Goal: Task Accomplishment & Management: Complete application form

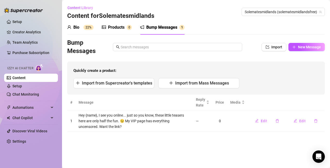
drag, startPoint x: 205, startPoint y: 151, endPoint x: 100, endPoint y: 136, distance: 105.2
click at [205, 151] on main "Content Library Content for Solematesmidlands Solematesmidlands (solematesmidla…" at bounding box center [196, 84] width 268 height 168
click at [200, 149] on main "Content Library Content for Solematesmidlands Solematesmidlands (solematesmidla…" at bounding box center [196, 84] width 268 height 168
click at [310, 46] on span "New Message" at bounding box center [309, 47] width 23 height 4
type textarea "Type your message here..."
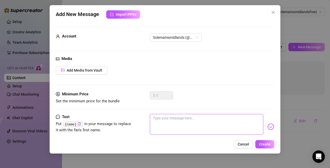
click at [167, 122] on textarea at bounding box center [207, 124] width 114 height 21
paste textarea "“Hey you 😏 Do you like cleavage, underboob, or nip slips more? I might have som…"
type textarea "“Hey you 😏 Do you like cleavage, underboob, or nip slips more? I might have som…"
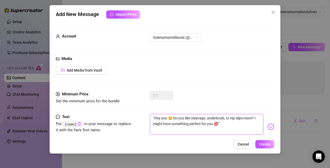
click at [168, 118] on textarea "“Hey you 😏 Do you like cleavage, underboob, or nip slips more? I might have som…" at bounding box center [207, 124] width 114 height 21
type textarea "“Hey yo 😏 Do you like cleavage, underboob, or nip slips more? I might have some…"
type textarea "“Hey y 😏 Do you like cleavage, underboob, or nip slips more? I might have somet…"
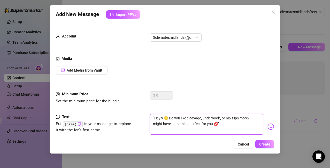
type textarea "“Hey 😏 Do you like cleavage, underboob, or nip slips more? I might have somethi…"
type textarea "“Hey { 😏 Do you like cleavage, underboob, or nip slips more? I might have somet…"
type textarea "“Hey {n 😏 Do you like cleavage, underboob, or nip slips more? I might have some…"
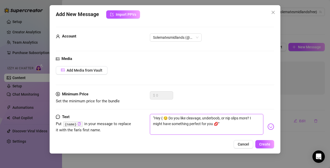
type textarea "“Hey {n 😏 Do you like cleavage, underboob, or nip slips more? I might have some…"
type textarea "“Hey {na 😏 Do you like cleavage, underboob, or nip slips more? I might have som…"
type textarea "“Hey {nam 😏 Do you like cleavage, underboob, or nip slips more? I might have so…"
type textarea "“Hey {name 😏 Do you like cleavage, underboob, or nip slips more? I might have s…"
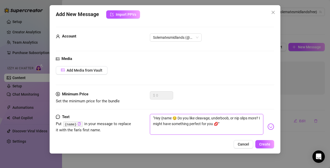
type textarea "“Hey {name} 😏 Do you like cleavage, underboob, or nip slips more? I might have …"
click at [197, 39] on span "Solematesmidlands (@solematesmidlandsfree)" at bounding box center [176, 38] width 46 height 8
type textarea "“Hey {name} 😏 Do you like cleavage, underboob, or nip slips more? I might have …"
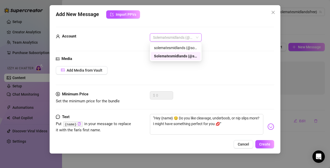
click at [197, 39] on span "Solematesmidlands (@solematesmidlandsfree)" at bounding box center [176, 38] width 46 height 8
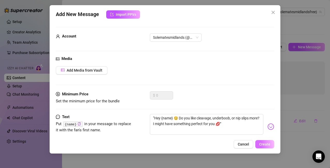
click at [261, 145] on span "Create" at bounding box center [264, 144] width 11 height 4
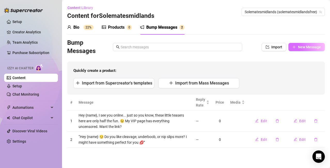
click at [311, 48] on span "New Message" at bounding box center [309, 47] width 23 height 4
type textarea "Type your message here..."
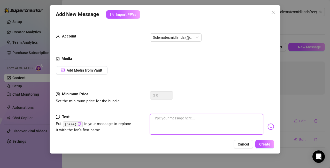
click at [161, 121] on textarea at bounding box center [207, 124] width 114 height 21
paste textarea "“Faceless but flirty 💦 Every curve, every tease… wanna see where the real fun h…"
type textarea "“Faceless but flirty 💦 Every curve, every tease… wanna see where the real fun h…"
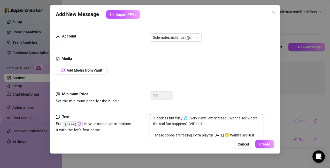
scroll to position [103, 0]
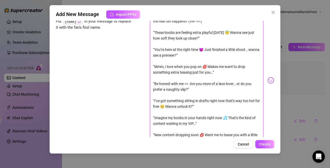
click at [215, 129] on textarea "“Faceless but flirty 💦 Every curve, every tease… wanna see where the real fun h…" at bounding box center [207, 77] width 114 height 133
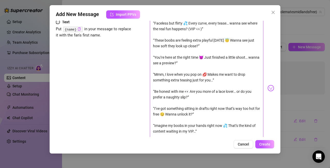
scroll to position [108, 0]
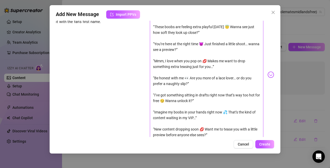
type textarea "“Faceless but flirty 💦 Every curve, every tease… wanna see where the real fun h…"
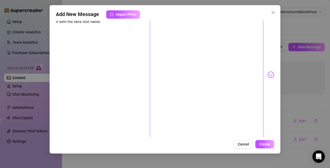
type textarea "“Faceless but flirty 💦 Every curve, every tease… wanna see where the real fun h…"
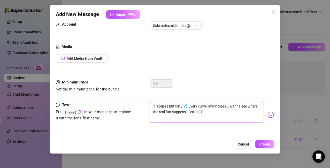
scroll to position [12, 0]
type textarea "“Faceless but flirty 💦 Every curve, every tease… wanna see where the real fun h…"
click at [265, 145] on span "Create" at bounding box center [264, 144] width 11 height 4
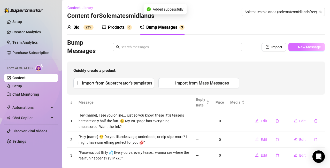
click at [311, 48] on span "New Message" at bounding box center [309, 47] width 23 height 4
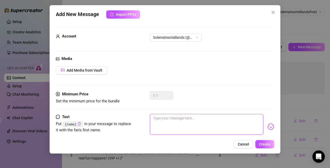
click at [198, 124] on textarea at bounding box center [207, 124] width 114 height 21
paste textarea "“Faceless but flirty 💦 Every curve, every tease… wanna see where the real fun h…"
type textarea "“Faceless but flirty 💦 Every curve, every tease… wanna see where the real fun h…"
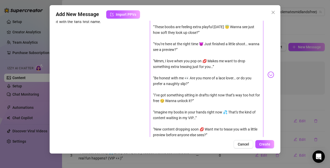
scroll to position [95, 0]
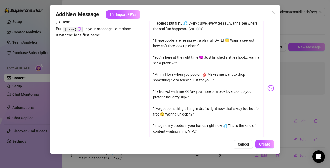
type textarea "“Faceless but flirty 💦 Every curve, every tease… wanna see where the real fun h…"
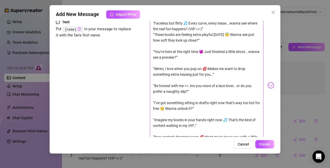
type textarea "“Faceless but flirty 💦 Every curve, every tease… wanna see where the real fun h…"
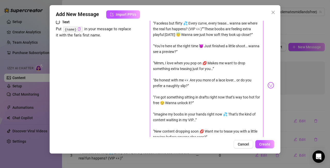
type textarea "“Faceless but flirty 💦 Every curve, every tease… wanna see where the real fun h…"
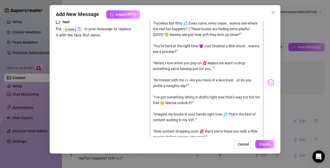
type textarea "“Faceless but flirty 💦 Every curve, every tease… wanna see where the real fun h…"
type textarea "“Faceless but flirty 💦 Every curve, every tease… wanna see where the r“These bo…"
type textarea "“Faceless but flirty 💦 Every curve, every tease… wanna see where the “These boo…"
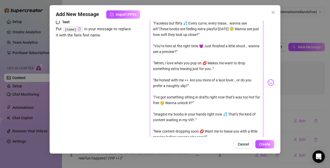
type textarea "“Faceless but flirty 💦 Every curve, every tease… wanna see w“These boobs are fe…"
type textarea "“Faceless but flirty 💦 Every curve, every tease… wanna see “These boobs are fee…"
type textarea "“Faceless but flirty 💦 Every curve, every tease… w“These boobs are feeling extr…"
type textarea "“Faceless but flirty 💦 Every curve, every tease… “These boobs are feeling extra…"
type textarea "“Faceless but flirty 💦 Every curve, ever“These boobs are feeling extra playful …"
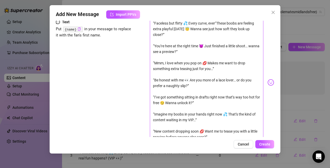
type textarea "“Faceless but flirty 💦 Every curve, [PERSON_NAME]“These boobs are feeling extra…"
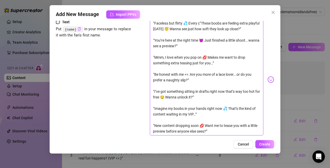
type textarea "“Faceless but flirty 💦 Every “These boobs are feeling extra playful [DATE] 😇 Wa…"
type textarea "“Faceless but flirty 💦 Every“These boobs are feeling extra playful [DATE] 😇 Wan…"
type textarea "“Faceless but flirty“These boobs are feeling extra playful [DATE] 😇 Wanna see j…"
type textarea "“Faceless but flirt“These boobs are feeling extra playful [DATE] 😇 Wanna see ju…"
type textarea "“Faceless “These boobs are feeling extra playful [DATE] 😇 Wanna see just how so…"
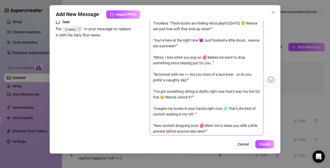
type textarea "“Faceless“These boobs are feeling extra playful [DATE] 😇 Wanna see just how sof…"
type textarea "“These boobs are feeling extra playful [DATE] 😇 Wanna see just how soft they lo…"
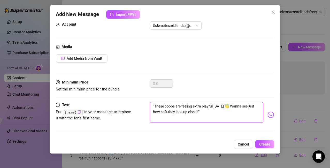
scroll to position [12, 0]
type textarea "“These boobs are feeling extra playful [DATE] 😇 Wanna see just how soft they lo…"
click at [262, 142] on span "Create" at bounding box center [264, 144] width 11 height 4
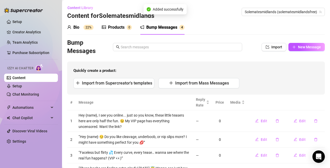
scroll to position [27, 0]
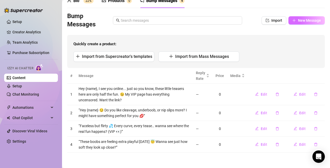
click at [303, 21] on span "New Message" at bounding box center [309, 20] width 23 height 4
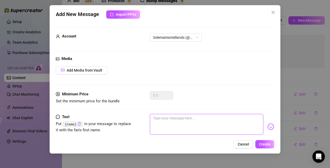
click at [175, 123] on textarea at bounding box center [207, 124] width 114 height 21
paste textarea "“Faceless but flirty 💦 Every curve, every tease… wanna see where the real fun h…"
type textarea "“Faceless but flirty 💦 Every curve, every tease… wanna see where the real fun h…"
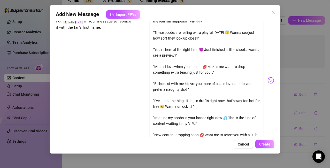
scroll to position [95, 0]
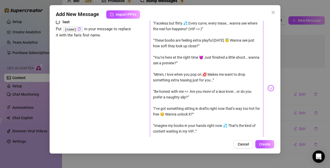
type textarea "“You’re here at the right time 😈 Just finished a little shoot… wanna see a prev…"
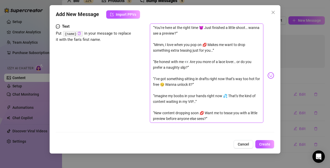
scroll to position [91, 0]
type textarea "“You’re here at the right time 😈 Just finished a little shoot… wanna see a prev…"
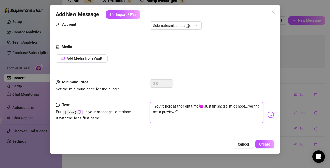
scroll to position [12, 0]
type textarea "“You’re here at the right time 😈 Just finished a little shoot… wanna see a prev…"
click at [270, 144] on span "Create" at bounding box center [264, 144] width 11 height 4
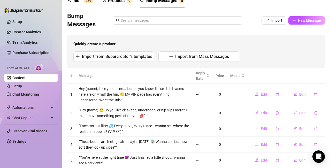
scroll to position [42, 0]
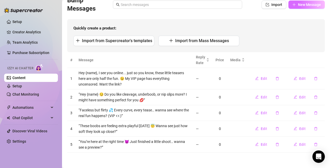
click at [298, 5] on span "New Message" at bounding box center [309, 5] width 23 height 4
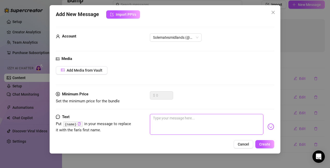
click at [202, 120] on textarea at bounding box center [207, 124] width 114 height 21
paste textarea "“Faceless but flirty 💦 Every curve, every tease… wanna see where the real fun h…"
type textarea "“Faceless but flirty 💦 Every curve, every tease… wanna see where the real fun h…"
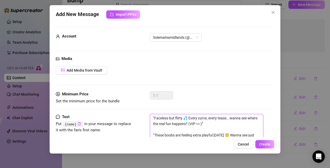
scroll to position [0, 0]
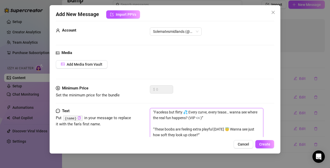
scroll to position [80, 0]
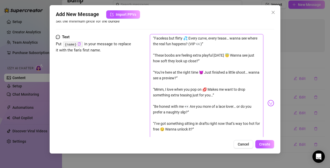
type textarea "“Mmm, I love when you pop on 💋 Makes me want to drop something extra teasing ju…"
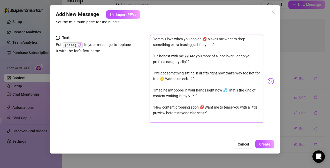
scroll to position [79, 0]
type textarea "“Mmm, I love when you pop on 💋 Makes me want to drop something extra teasing ju…"
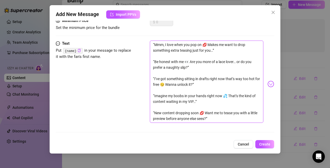
scroll to position [73, 0]
type textarea "“Mmm, I love when you pop on 💋 Makes me want to drop something extra teasing ju…"
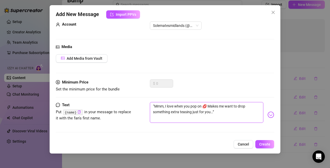
scroll to position [12, 0]
type textarea "“Mmm, I love when you pop on 💋 Makes me want to drop something extra teasing ju…"
click at [267, 144] on span "Create" at bounding box center [264, 144] width 11 height 4
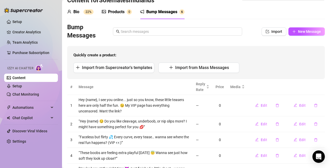
scroll to position [3, 0]
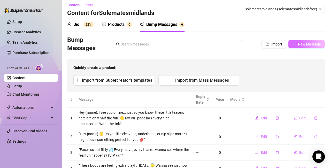
click at [302, 46] on span "New Message" at bounding box center [309, 44] width 23 height 4
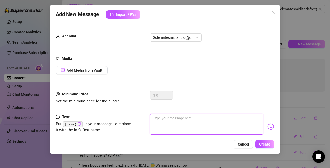
click at [157, 122] on textarea at bounding box center [207, 124] width 114 height 21
paste textarea "“Faceless but flirty 💦 Every curve, every tease… wanna see where the real fun h…"
type textarea "“Faceless but flirty 💦 Every curve, every tease… wanna see where the real fun h…"
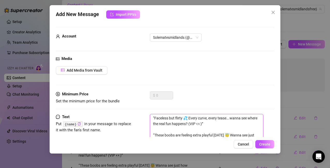
scroll to position [0, 0]
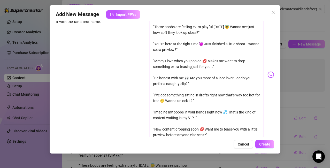
scroll to position [95, 0]
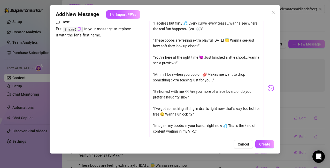
type textarea "“Be honest with me 👀 Are you more of a lace lover… or do you prefer a naughty s…"
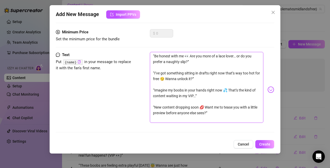
type textarea "“Be honest with me 👀 Are you more of a lace lover… or do you prefer a naughty s…"
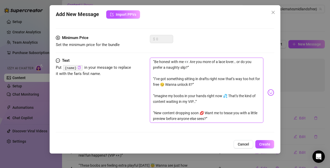
scroll to position [56, 0]
type textarea "“Be honest with me 👀 Are you more of a lace lover… or do you prefer a naughty s…"
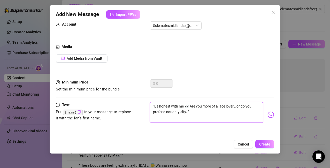
scroll to position [12, 0]
type textarea "“Be honest with me 👀 Are you more of a lace lover… or do you prefer a naughty s…"
click at [261, 145] on span "Create" at bounding box center [264, 144] width 11 height 4
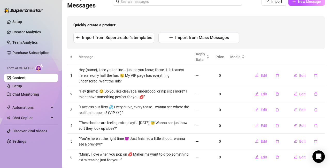
scroll to position [43, 0]
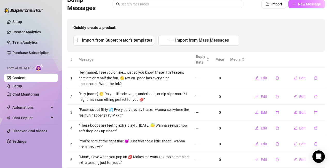
click at [308, 6] on button "New Message" at bounding box center [307, 4] width 36 height 8
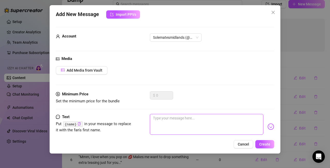
click at [176, 118] on textarea at bounding box center [207, 124] width 114 height 21
paste textarea "“Faceless but flirty 💦 Every curve, every tease… wanna see where the real fun h…"
type textarea "“Faceless but flirty 💦 Every curve, every tease… wanna see where the real fun h…"
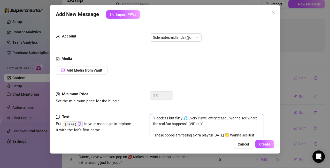
scroll to position [0, 0]
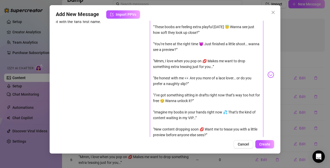
scroll to position [95, 0]
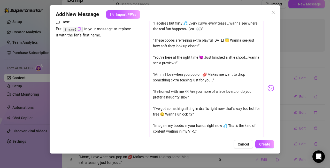
type textarea "“I’ve got something sitting in drafts right now that’s way too hot for free 😏 W…"
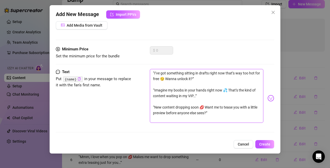
type textarea "“I’ve got something sitting in drafts right now that’s way too hot for free 😏 W…"
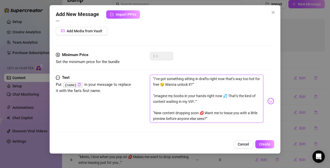
scroll to position [39, 0]
type textarea "“I’ve got something sitting in drafts right now that’s way too hot for free 😏 W…"
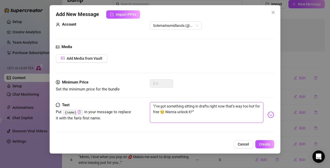
scroll to position [12, 0]
type textarea "“I’ve got something sitting in drafts right now that’s way too hot for free 😏 W…"
click at [262, 142] on span "Create" at bounding box center [264, 144] width 11 height 4
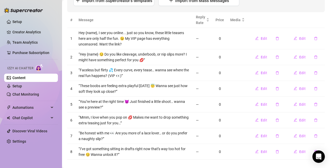
scroll to position [0, 0]
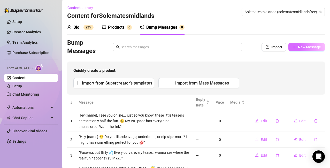
click at [304, 46] on span "New Message" at bounding box center [309, 47] width 23 height 4
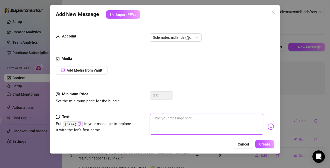
click at [186, 119] on textarea at bounding box center [207, 124] width 114 height 21
paste textarea "“Faceless but flirty 💦 Every curve, every tease… wanna see where the real fun h…"
type textarea "“Faceless but flirty 💦 Every curve, every tease… wanna see where the real fun h…"
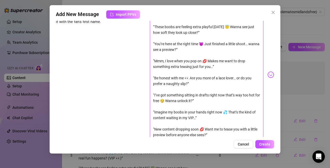
scroll to position [95, 0]
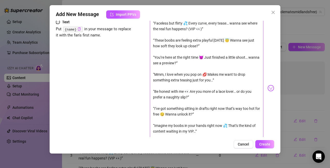
type textarea "“Imagine my boobs in your hands right now 💦 That’s the kind of content waiting …"
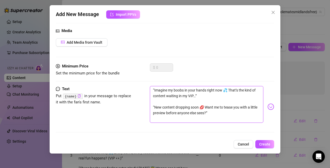
type textarea "“Imagine my boobs in your hands right now 💦 That’s the kind of content waiting …"
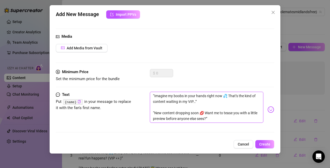
scroll to position [22, 0]
type textarea "“Imagine my boobs in your hands right now 💦 That’s the kind of content waiting …"
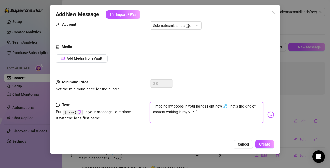
scroll to position [12, 0]
type textarea "“Imagine my boobs in your hands right now 💦 That’s the kind of content waiting …"
click at [265, 146] on span "Create" at bounding box center [264, 144] width 11 height 4
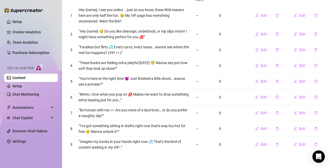
scroll to position [0, 0]
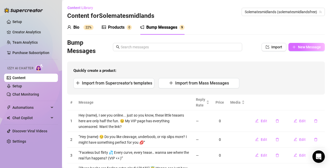
click at [302, 48] on span "New Message" at bounding box center [309, 47] width 23 height 4
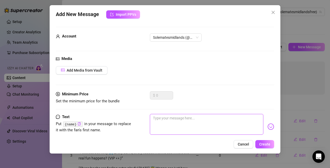
click at [210, 123] on textarea at bounding box center [207, 124] width 114 height 21
paste textarea "“Faceless but flirty 💦 Every curve, every tease… wanna see where the real fun h…"
type textarea "“Faceless but flirty 💦 Every curve, every tease… wanna see where the real fun h…"
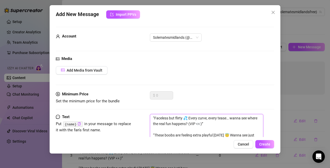
drag, startPoint x: 154, startPoint y: 123, endPoint x: 153, endPoint y: 13, distance: 110.2
click at [153, 13] on div "Add New Message Import PPVs Account Solematesmidlands (@solematesmidlandsfree) …" at bounding box center [165, 79] width 231 height 148
type textarea "“New content dropping soon 💋 Want me to tease you with a little preview before …"
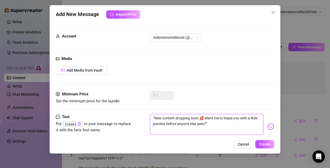
type textarea "“New content dropping soon 💋 Want me to tease you with a little preview before …"
click at [266, 146] on span "Create" at bounding box center [264, 144] width 11 height 4
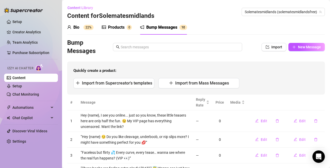
click at [74, 28] on div "Bio" at bounding box center [76, 27] width 6 height 6
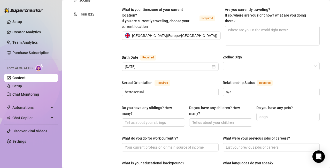
scroll to position [141, 0]
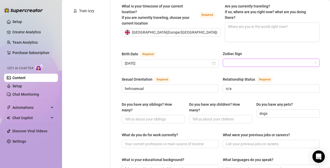
click at [310, 59] on span at bounding box center [271, 63] width 91 height 8
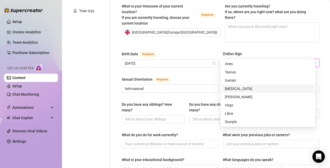
click at [242, 88] on div "[MEDICAL_DATA]" at bounding box center [268, 89] width 86 height 6
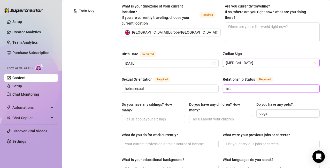
click at [239, 86] on input "n/a" at bounding box center [271, 89] width 90 height 6
type input "not telling"
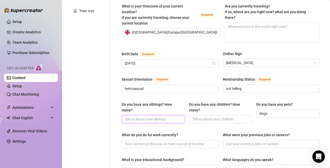
click at [157, 116] on input "Do you have any siblings? How many?" at bounding box center [153, 119] width 56 height 6
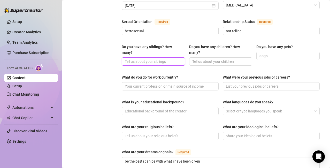
scroll to position [210, 0]
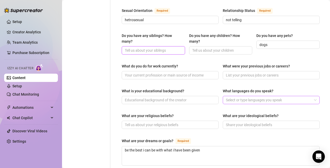
click at [312, 96] on div "Select or type languages you speak" at bounding box center [271, 100] width 97 height 8
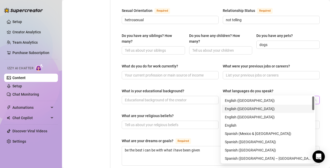
click at [242, 110] on div "English ([GEOGRAPHIC_DATA])" at bounding box center [268, 109] width 86 height 6
click at [302, 78] on div "Name Required solematesmidlands Nickname(s) Gender Required [DEMOGRAPHIC_DATA] …" at bounding box center [221, 62] width 198 height 434
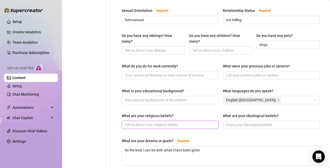
click at [177, 122] on input "What are your religious beliefs?" at bounding box center [170, 125] width 90 height 6
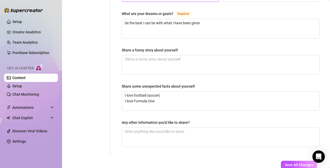
scroll to position [361, 0]
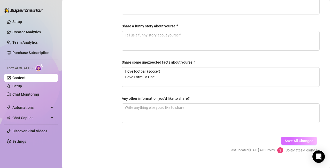
click at [289, 139] on span "Save All Changes" at bounding box center [299, 141] width 28 height 4
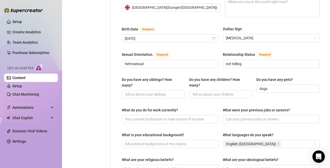
scroll to position [0, 0]
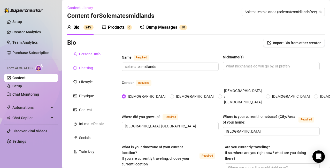
click at [88, 66] on div "Chatting" at bounding box center [86, 68] width 14 height 6
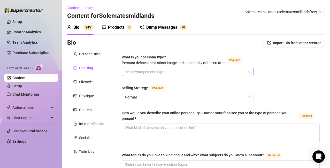
click at [200, 71] on input "What is your persona type? [PERSON_NAME] defines the distinct image and persona…" at bounding box center [185, 72] width 121 height 8
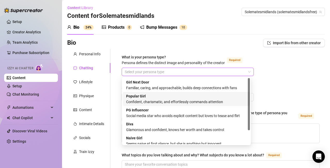
drag, startPoint x: 248, startPoint y: 98, endPoint x: 250, endPoint y: 80, distance: 18.4
click at [250, 80] on div at bounding box center [249, 104] width 2 height 52
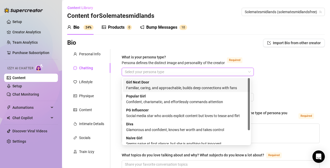
click at [184, 87] on div "Familiar, caring, and approachable, builds deep connections with fans" at bounding box center [186, 88] width 121 height 6
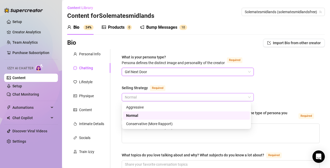
click at [148, 97] on span "Normal" at bounding box center [188, 97] width 126 height 8
click at [138, 118] on div "Normal" at bounding box center [186, 116] width 121 height 6
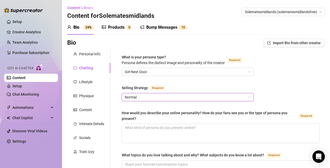
scroll to position [47, 0]
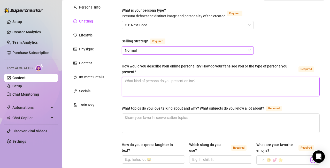
click at [183, 83] on textarea "How would you describe your online personality? How do your fans see you or the…" at bounding box center [221, 86] width 198 height 19
type textarea "C"
type textarea "Cu"
type textarea "Cur"
type textarea "Curv"
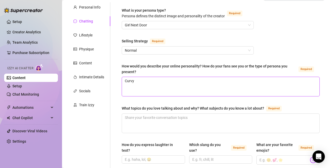
type textarea "Curvy"
type textarea "Curvy b"
type textarea "Curvy bu"
type textarea "Curvy but"
type textarea "Curvy but f"
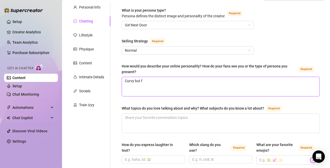
type textarea "Curvy but fa"
type textarea "Curvy but fac"
type textarea "Curvy but face"
type textarea "Curvy but facele"
type textarea "Curvy but faceles"
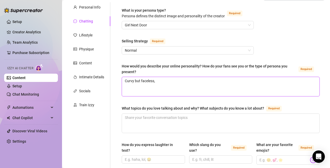
type textarea "Curvy but faceless,"
type textarea "Curvy but faceless, n"
type textarea "Curvy but faceless, no"
type textarea "Curvy but faceless, no n"
type textarea "Curvy but faceless, no na"
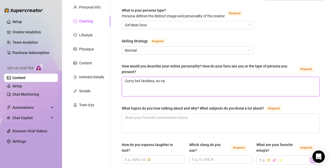
type textarea "Curvy but faceless, no nam"
type textarea "Curvy but faceless, no name"
type textarea "Curvy but faceless, no names"
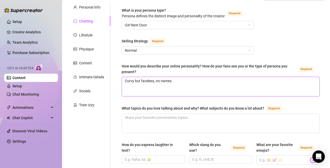
type textarea "Curvy but faceless, no name"
type textarea "Curvy but faceless, no name a"
type textarea "Curvy but faceless, no name and"
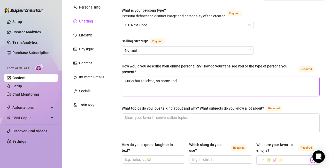
type textarea "Curvy but faceless, no name and j"
type textarea "Curvy but faceless, no name and [PERSON_NAME]"
type textarea "Curvy but faceless, no name and just"
type textarea "Curvy but faceless, no name and just s"
type textarea "Curvy but faceless, no name and just sh"
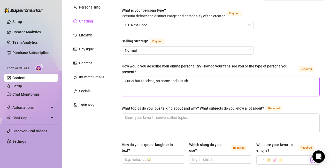
type textarea "Curvy but faceless, no name and just sho"
type textarea "Curvy but faceless, no name and just show"
type textarea "Curvy but faceless, no name and just showi"
type textarea "Curvy but faceless, no name and just showin"
type textarea "Curvy but faceless, no name and just showing"
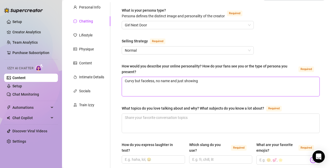
type textarea "Curvy but faceless, no name and just showing"
type textarea "Curvy but faceless, no name and just showing m"
type textarea "Curvy but faceless, no name and just showing my"
type textarea "Curvy but faceless, no name and just showing my n"
type textarea "Curvy but faceless, no name and just showing my na"
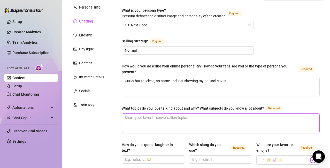
click at [162, 123] on textarea "What topics do you love talking about and why? What subjects do you know a lot …" at bounding box center [221, 123] width 198 height 19
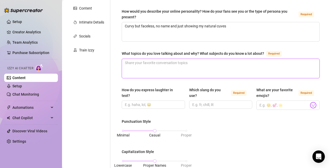
scroll to position [97, 0]
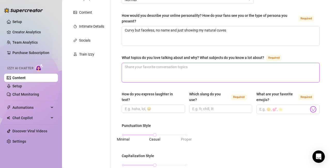
click at [193, 66] on textarea "What topics do you love talking about and why? What subjects do you know a lot …" at bounding box center [221, 72] width 198 height 19
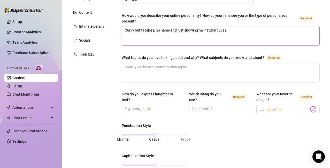
click at [221, 31] on textarea "Curvy but faceless, no name and just showing my natural cuves" at bounding box center [221, 35] width 198 height 19
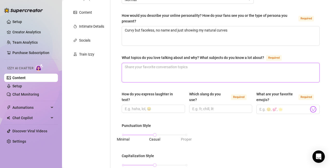
click at [178, 69] on textarea "What topics do you love talking about and why? What subjects do you know a lot …" at bounding box center [221, 72] width 198 height 19
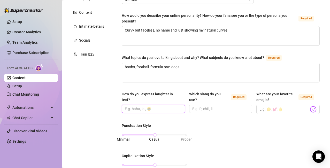
click at [149, 109] on input "How do you express laughter in text?" at bounding box center [153, 109] width 56 height 6
click at [212, 110] on input "Which slang do you use? Required" at bounding box center [220, 109] width 56 height 6
click at [0, 0] on div "☝️ Pick an emoji…" at bounding box center [0, 0] width 0 height 0
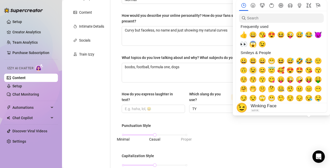
click at [253, 69] on span "😉" at bounding box center [253, 70] width 8 height 7
click at [252, 70] on span "😉" at bounding box center [253, 70] width 8 height 7
click at [254, 69] on span "😉" at bounding box center [253, 70] width 8 height 7
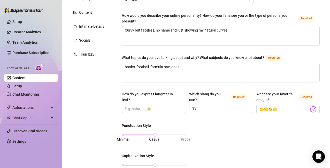
click at [286, 111] on input "😉😉😉😉" at bounding box center [284, 109] width 49 height 7
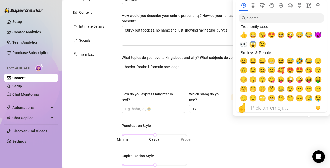
click at [308, 109] on div "☝️ Pick an emoji…" at bounding box center [281, 107] width 91 height 9
click at [271, 35] on span "😍" at bounding box center [272, 34] width 8 height 7
click at [244, 46] on span "👀" at bounding box center [244, 44] width 8 height 7
click at [319, 36] on span "😈" at bounding box center [318, 34] width 8 height 7
click at [270, 3] on nav at bounding box center [281, 5] width 91 height 11
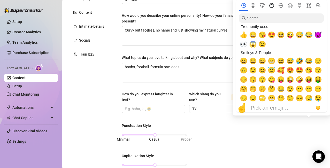
click at [271, 5] on icon "Food & Drink" at bounding box center [271, 5] width 5 height 5
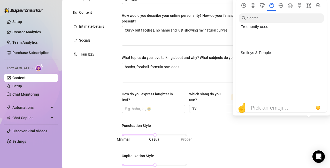
scroll to position [665, 0]
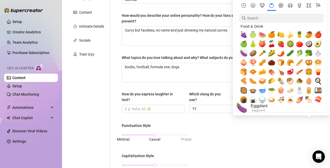
click at [245, 53] on span "🍆" at bounding box center [244, 53] width 8 height 7
click at [282, 6] on icon "Activity" at bounding box center [281, 5] width 5 height 5
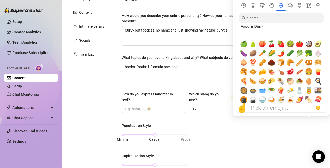
scroll to position [803, 0]
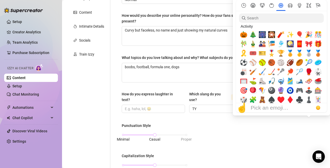
click at [253, 6] on icon "Smileys & People" at bounding box center [253, 5] width 2 height 2
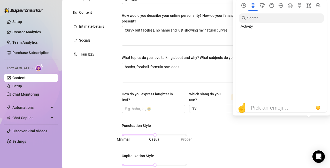
scroll to position [26, 0]
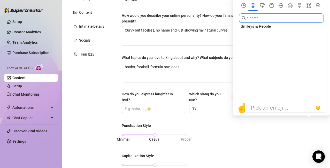
click at [258, 17] on input "search" at bounding box center [281, 17] width 85 height 9
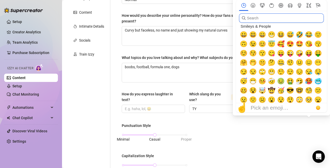
scroll to position [0, 0]
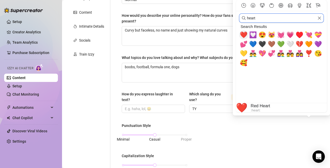
click at [245, 34] on span "❤️" at bounding box center [244, 34] width 8 height 7
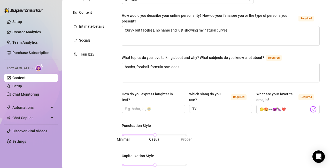
click at [136, 108] on input "How do you express laughter in text?" at bounding box center [153, 109] width 56 height 6
click at [149, 109] on input "How do you express laughter in text?" at bounding box center [153, 109] width 56 height 6
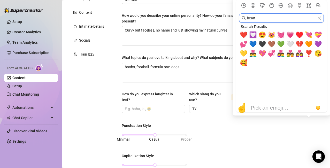
click at [265, 17] on input "heart" at bounding box center [281, 17] width 85 height 9
click at [251, 5] on button "Smileys & People" at bounding box center [253, 5] width 9 height 5
click at [321, 18] on icon "Clear" at bounding box center [320, 18] width 4 height 4
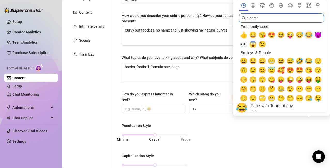
click at [309, 35] on span "😂" at bounding box center [309, 34] width 8 height 7
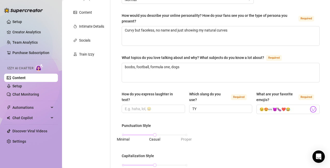
drag, startPoint x: 295, startPoint y: 109, endPoint x: 287, endPoint y: 109, distance: 8.5
click at [287, 109] on input "😉😍👀😈🍆❤️😂" at bounding box center [284, 109] width 49 height 7
click at [134, 106] on input "How do you express laughter in text?" at bounding box center [153, 109] width 56 height 6
paste input "😂"
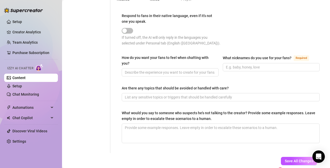
scroll to position [299, 0]
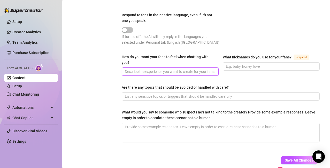
click at [146, 71] on input "How do you want your fans to feel when chatting with you?" at bounding box center [170, 72] width 90 height 6
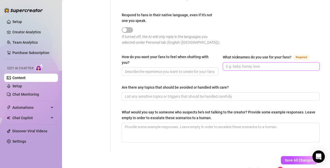
click at [252, 64] on input "What nicknames do you use for your fans? Required" at bounding box center [271, 67] width 90 height 6
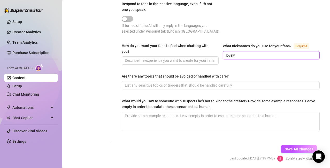
scroll to position [321, 0]
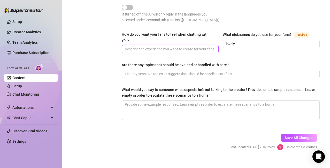
click at [139, 50] on input "How do you want your fans to feel when chatting with you?" at bounding box center [170, 49] width 90 height 6
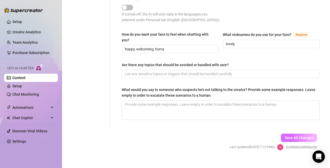
click at [303, 137] on span "Save All Changes" at bounding box center [299, 138] width 28 height 4
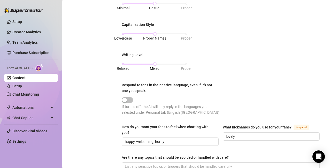
scroll to position [0, 0]
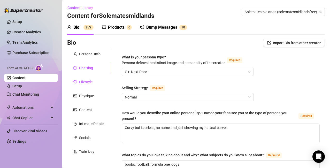
click at [92, 81] on div "Lifestyle" at bounding box center [85, 82] width 13 height 6
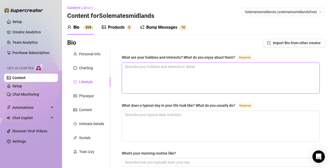
click at [175, 73] on textarea "What are your hobbies and interests? What do you enjoy about them? Required" at bounding box center [221, 78] width 198 height 31
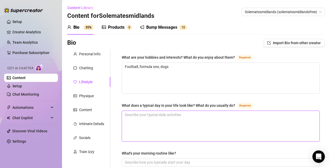
click at [166, 128] on textarea "What does a typical day in your life look like? What do you usually do? Required" at bounding box center [221, 126] width 198 height 31
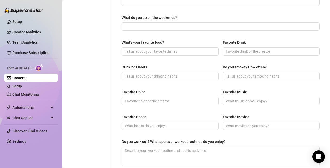
scroll to position [193, 0]
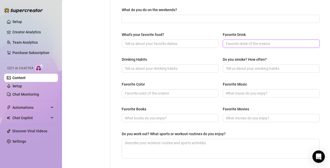
click at [241, 43] on input "Favorite Drink" at bounding box center [271, 44] width 90 height 6
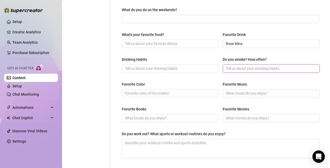
click at [242, 69] on input "Do you smoke? How often?" at bounding box center [271, 69] width 90 height 6
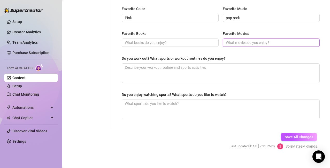
scroll to position [274, 0]
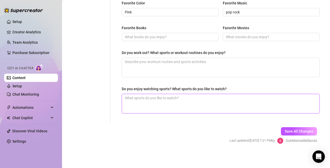
click at [148, 104] on textarea "Do you enjoy watching sports? What sports do you like to watch?" at bounding box center [221, 103] width 198 height 19
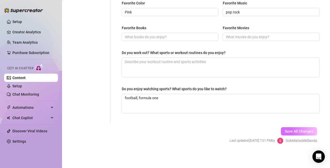
click at [288, 132] on span "Save All Changes" at bounding box center [299, 131] width 28 height 4
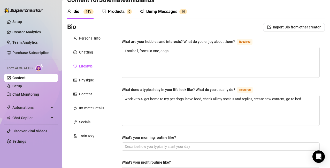
scroll to position [11, 0]
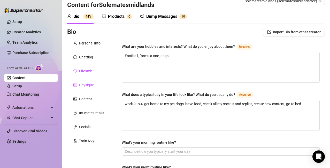
click at [82, 86] on div "Physique" at bounding box center [86, 85] width 15 height 6
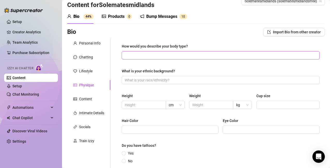
click at [157, 55] on input "How would you describe your body type?" at bounding box center [220, 55] width 191 height 6
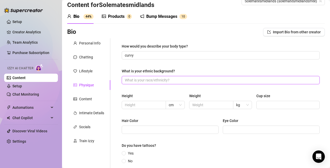
click at [154, 80] on input "What is your ethnic background?" at bounding box center [220, 80] width 191 height 6
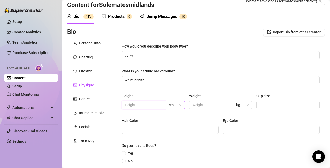
click at [180, 106] on span "cm" at bounding box center [175, 105] width 13 height 8
click at [176, 123] on div "ft" at bounding box center [174, 124] width 10 height 6
click at [137, 102] on span at bounding box center [144, 105] width 44 height 8
click at [135, 107] on input "text" at bounding box center [143, 105] width 37 height 6
click at [260, 107] on input "Cup size" at bounding box center [288, 105] width 56 height 6
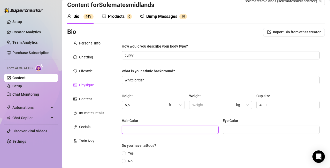
click at [189, 129] on input "Hair Color" at bounding box center [170, 130] width 90 height 6
click at [223, 131] on span at bounding box center [271, 130] width 97 height 8
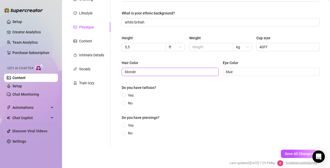
scroll to position [77, 0]
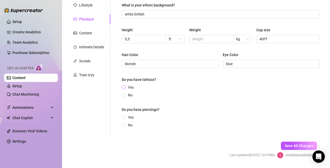
click at [125, 88] on input "Yes" at bounding box center [124, 87] width 2 height 3
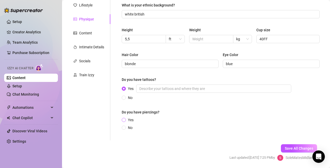
click at [125, 119] on input "Yes" at bounding box center [124, 120] width 2 height 3
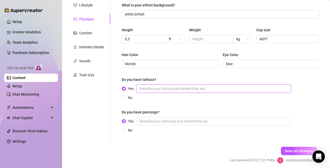
click at [164, 89] on input "Yes" at bounding box center [213, 89] width 155 height 8
click at [292, 151] on span "Save All Changes" at bounding box center [299, 151] width 28 height 4
click at [80, 34] on div "Content" at bounding box center [85, 33] width 13 height 6
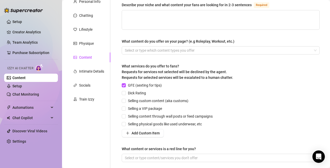
scroll to position [0, 0]
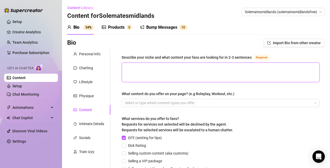
click at [187, 66] on textarea "Describe your niche and what content your fans are looking for in 2-3 sentences…" at bounding box center [221, 72] width 198 height 19
click at [308, 103] on div at bounding box center [218, 102] width 191 height 7
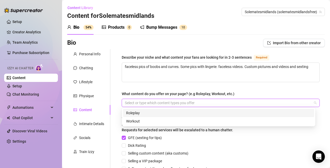
click at [238, 94] on div "What content do you offer on your page? (e.g Roleplay, Workout, etc.)" at bounding box center [221, 95] width 198 height 8
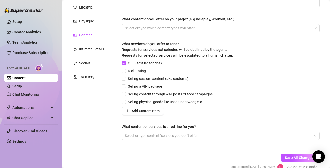
scroll to position [75, 0]
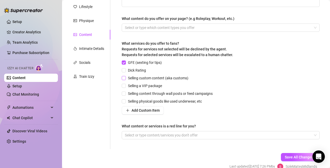
click at [123, 77] on input "Selling custom content (aka customs)" at bounding box center [124, 78] width 4 height 4
click at [124, 86] on input "Selling a VIP package" at bounding box center [124, 86] width 4 height 4
click at [124, 93] on input "Selling content through wall posts or feed campaigns" at bounding box center [124, 94] width 4 height 4
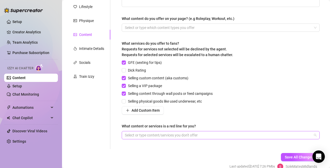
click at [154, 137] on div at bounding box center [218, 135] width 191 height 7
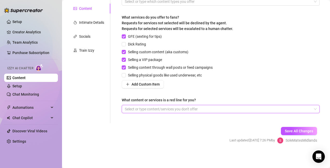
click at [312, 109] on div "Select or type content/services you don't offer" at bounding box center [221, 109] width 198 height 8
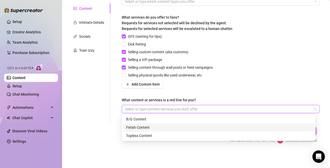
click at [171, 127] on div "Fetish Content" at bounding box center [218, 128] width 185 height 6
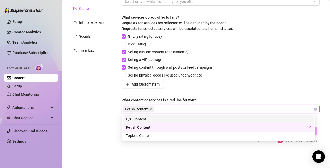
click at [229, 92] on div "Describe your niche and what content your fans are looking for in 2-3 sentences…" at bounding box center [221, 35] width 198 height 165
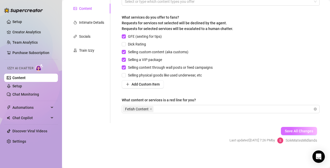
click at [299, 132] on span "Save All Changes" at bounding box center [299, 131] width 28 height 4
click at [91, 22] on div "Intimate Details" at bounding box center [91, 23] width 25 height 6
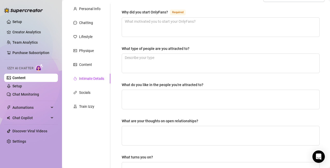
scroll to position [0, 0]
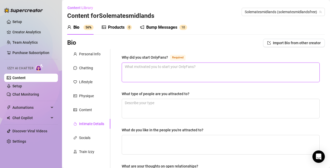
click at [155, 67] on textarea "Why did you start OnlyFans? Required" at bounding box center [221, 72] width 198 height 19
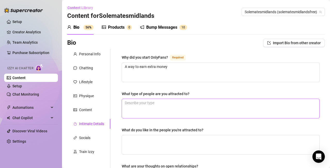
click at [149, 110] on textarea "What type of people are you attracted to?" at bounding box center [221, 108] width 198 height 19
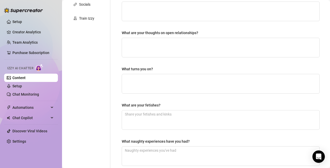
scroll to position [130, 0]
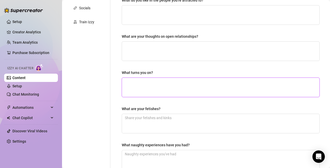
click at [148, 85] on textarea "What turns you on?" at bounding box center [221, 87] width 198 height 19
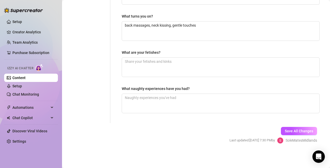
drag, startPoint x: 297, startPoint y: 132, endPoint x: 239, endPoint y: 56, distance: 95.7
click at [297, 132] on span "Save All Changes" at bounding box center [299, 131] width 28 height 4
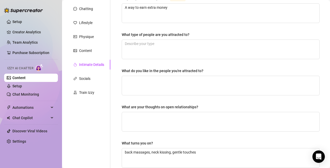
scroll to position [59, 0]
click at [85, 81] on div "Socials" at bounding box center [84, 79] width 11 height 6
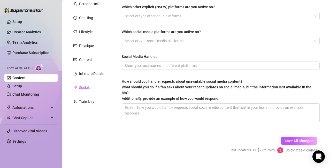
scroll to position [0, 0]
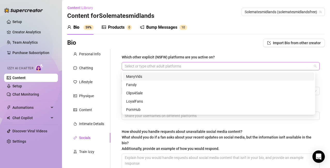
click at [195, 67] on div at bounding box center [218, 66] width 191 height 7
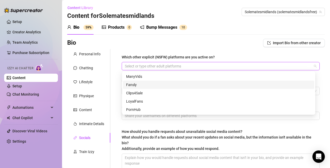
click at [177, 85] on div "Fansly" at bounding box center [218, 85] width 185 height 6
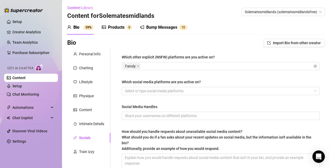
click at [217, 43] on div "Bio Import Bio from other creator" at bounding box center [196, 43] width 258 height 8
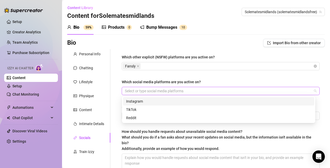
click at [167, 93] on div at bounding box center [218, 90] width 191 height 7
click at [196, 81] on div "Which social media platforms are you active on?" at bounding box center [161, 82] width 79 height 6
click at [126, 88] on input "Which social media platforms are you active on?" at bounding box center [125, 91] width 1 height 6
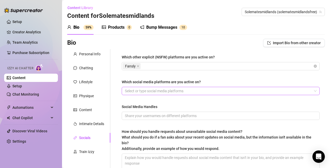
click at [146, 91] on div at bounding box center [218, 90] width 191 height 7
click at [160, 93] on div at bounding box center [218, 90] width 191 height 7
click at [149, 92] on div "twitter(X)" at bounding box center [218, 90] width 191 height 7
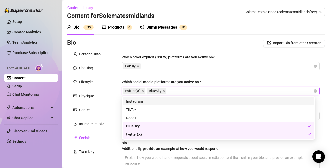
click at [147, 99] on div "Instagram" at bounding box center [218, 102] width 185 height 6
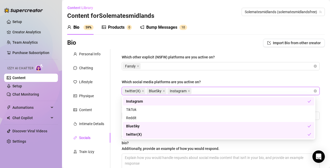
click at [208, 76] on div "Which other explicit (NSFW) platforms are you active on? Fansly Which social me…" at bounding box center [221, 116] width 198 height 124
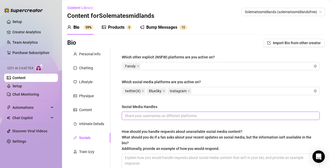
click at [170, 117] on input "Social Media Handles" at bounding box center [220, 116] width 191 height 6
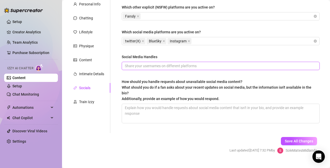
scroll to position [60, 0]
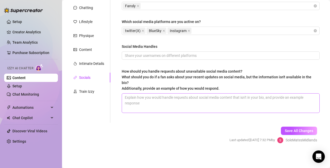
click at [293, 132] on span "Save All Changes" at bounding box center [299, 131] width 28 height 4
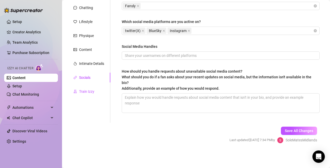
click at [87, 92] on div "Train Izzy" at bounding box center [86, 92] width 15 height 6
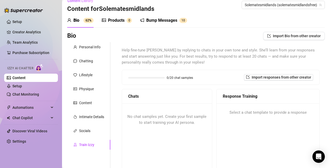
scroll to position [0, 0]
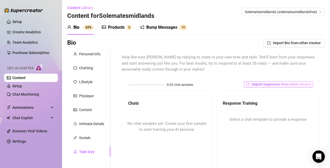
click at [283, 86] on span "Import responses from other creator" at bounding box center [281, 84] width 59 height 4
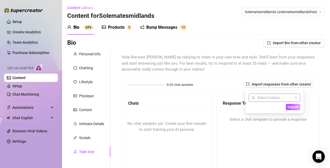
click at [296, 98] on icon "team" at bounding box center [296, 97] width 3 height 3
click at [261, 99] on input "search" at bounding box center [272, 98] width 41 height 8
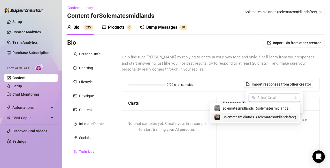
click at [252, 117] on span "Solematesmidlands" at bounding box center [239, 117] width 32 height 6
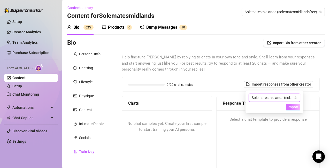
click at [290, 108] on span "Import" at bounding box center [293, 107] width 11 height 4
click at [295, 108] on span "Import" at bounding box center [293, 107] width 11 height 4
click at [293, 106] on span "Import" at bounding box center [293, 107] width 11 height 4
click at [264, 132] on div "Response Training Select a chat template to provide a response" at bounding box center [267, 160] width 103 height 129
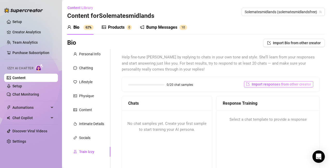
click at [297, 84] on span "Import responses from other creator" at bounding box center [281, 84] width 59 height 4
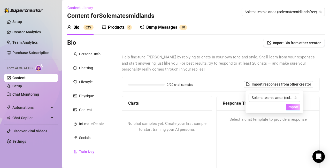
click at [294, 107] on span "Import" at bounding box center [293, 107] width 11 height 4
click at [190, 86] on span "0/20 chat samples" at bounding box center [180, 84] width 26 height 3
click at [164, 124] on span "No chat samples yet. Create your first sample to start training your AI persona." at bounding box center [166, 126] width 79 height 11
click at [156, 131] on span "No chat samples yet. Create your first sample to start training your AI persona." at bounding box center [166, 126] width 79 height 11
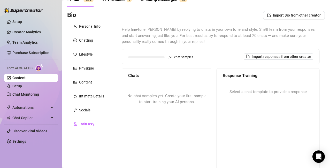
scroll to position [108, 0]
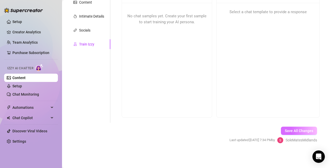
click at [295, 133] on span "Save All Changes" at bounding box center [299, 131] width 28 height 4
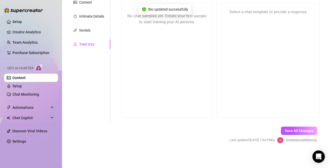
scroll to position [0, 0]
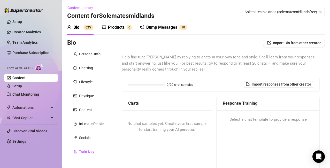
click at [164, 84] on div "0/20 chat samples" at bounding box center [160, 84] width 65 height 3
click at [276, 86] on span "Import responses from other creator" at bounding box center [281, 84] width 59 height 4
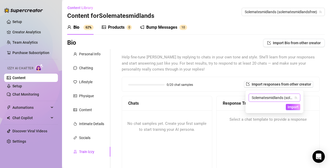
click at [296, 98] on icon "team" at bounding box center [296, 97] width 3 height 3
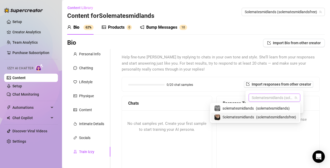
click at [276, 98] on span "Solematesmidlands (solematesmidlandsfree)" at bounding box center [275, 98] width 46 height 8
click at [270, 108] on span "( solematesmidlands )" at bounding box center [273, 109] width 34 height 6
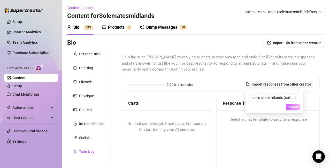
click at [293, 107] on span "Import" at bounding box center [293, 107] width 11 height 4
click at [293, 108] on span "Import" at bounding box center [293, 107] width 11 height 4
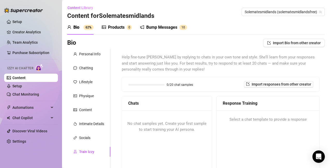
click at [186, 83] on span "0/20 chat samples" at bounding box center [180, 84] width 26 height 3
click at [159, 29] on div "Bump Messages" at bounding box center [161, 27] width 31 height 6
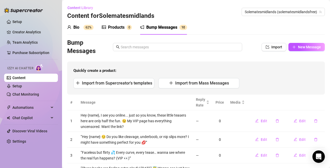
click at [77, 27] on div "Bio" at bounding box center [76, 27] width 6 height 6
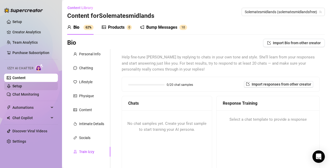
click at [13, 86] on link "Setup" at bounding box center [17, 86] width 10 height 4
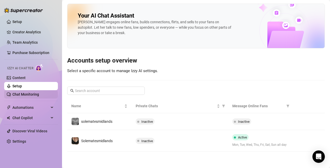
click at [24, 94] on link "Chat Monitoring" at bounding box center [25, 94] width 27 height 4
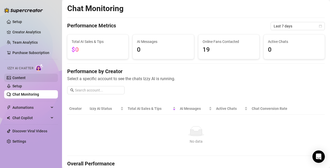
click at [19, 78] on link "Content" at bounding box center [18, 78] width 13 height 4
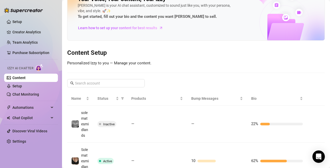
scroll to position [55, 0]
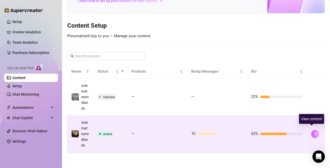
click at [311, 132] on button "button" at bounding box center [315, 134] width 8 height 8
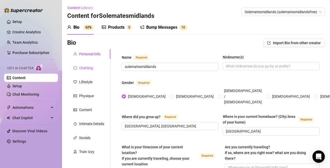
click at [85, 68] on div "Chatting" at bounding box center [86, 68] width 14 height 6
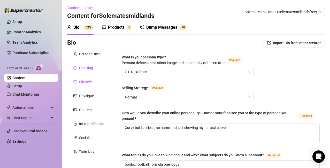
click at [88, 82] on div "Lifestyle" at bounding box center [85, 82] width 13 height 6
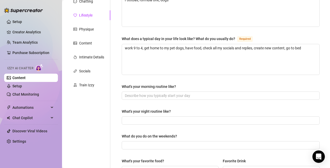
scroll to position [82, 0]
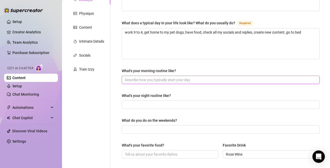
click at [149, 78] on input "What's your morning routine like?" at bounding box center [220, 80] width 191 height 6
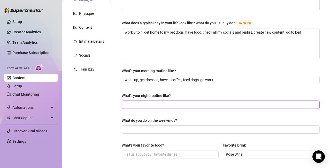
click at [141, 106] on input "What's your night routine like?" at bounding box center [220, 105] width 191 height 6
click at [140, 80] on input "wake up, get dressed, have a coffee, feed dogs, go work" at bounding box center [220, 80] width 191 height 6
click at [151, 106] on input "What's your night routine like?" at bounding box center [220, 105] width 191 height 6
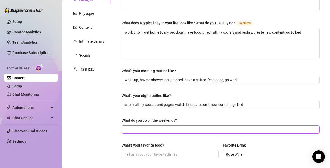
click at [169, 130] on input "What do you do on the weekends?" at bounding box center [220, 130] width 191 height 6
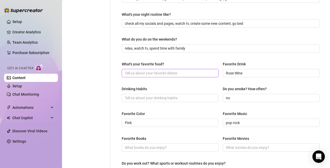
click at [174, 74] on input "What's your favorite food?" at bounding box center [170, 73] width 90 height 6
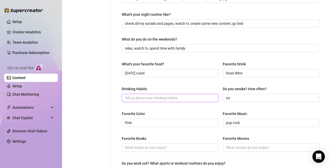
click at [162, 97] on input "Drinking Habits" at bounding box center [170, 98] width 90 height 6
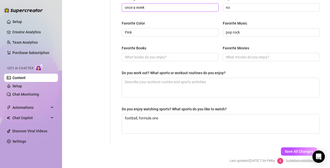
scroll to position [274, 0]
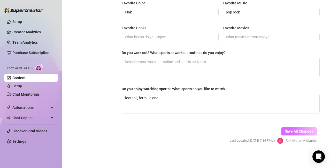
click at [300, 132] on span "Save All Changes" at bounding box center [299, 131] width 28 height 4
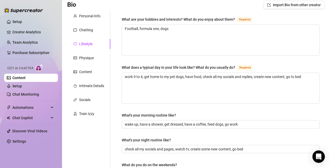
scroll to position [53, 0]
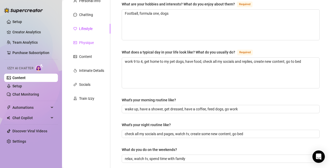
click at [87, 44] on div "Physique" at bounding box center [86, 43] width 15 height 6
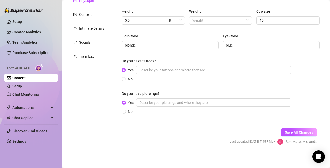
scroll to position [97, 0]
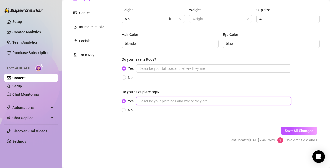
click at [154, 100] on input "Yes" at bounding box center [213, 101] width 155 height 8
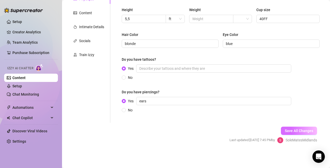
click at [285, 130] on span "Save All Changes" at bounding box center [299, 131] width 28 height 4
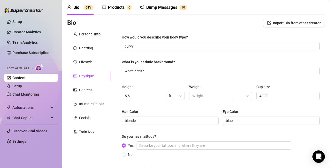
scroll to position [17, 0]
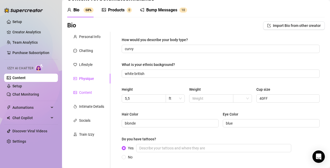
click at [87, 93] on div "Content" at bounding box center [85, 93] width 13 height 6
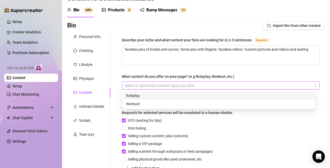
click at [184, 83] on div at bounding box center [218, 85] width 191 height 7
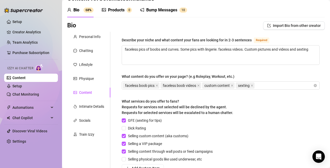
click at [259, 72] on div "Describe your niche and what content your fans are looking for in 2-3 sentences…" at bounding box center [221, 119] width 198 height 165
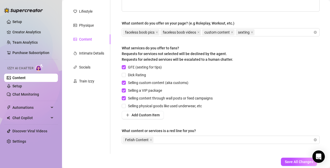
scroll to position [101, 0]
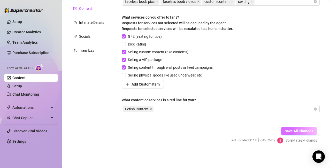
click at [298, 130] on span "Save All Changes" at bounding box center [299, 131] width 28 height 4
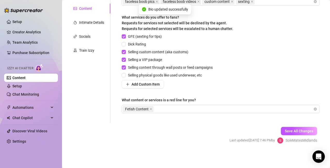
scroll to position [0, 0]
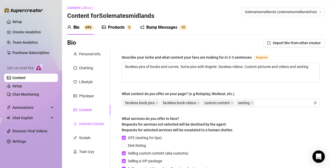
click at [93, 125] on div "Intimate Details" at bounding box center [91, 124] width 25 height 6
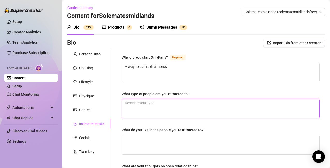
click at [171, 111] on textarea "What type of people are you attracted to?" at bounding box center [221, 108] width 198 height 19
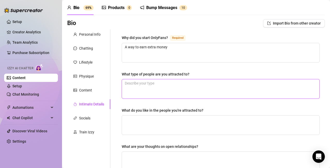
scroll to position [17, 0]
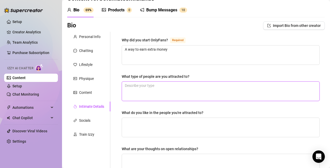
click at [214, 85] on textarea "What type of people are you attracted to?" at bounding box center [221, 91] width 198 height 19
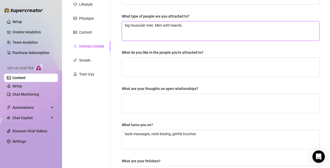
scroll to position [92, 0]
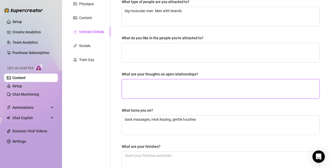
click at [190, 85] on textarea "What are your thoughts on open relationships?" at bounding box center [221, 88] width 198 height 19
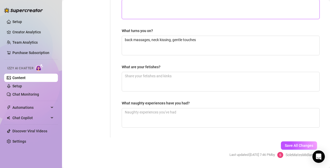
scroll to position [182, 0]
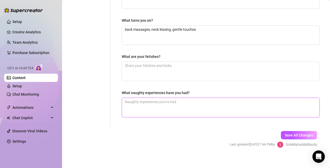
click at [151, 106] on textarea "What naughty experiences have you had?" at bounding box center [221, 107] width 198 height 19
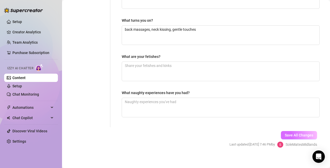
click at [294, 137] on span "Save All Changes" at bounding box center [299, 135] width 28 height 4
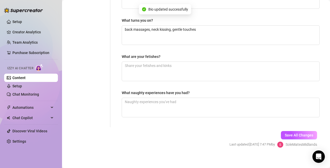
scroll to position [0, 0]
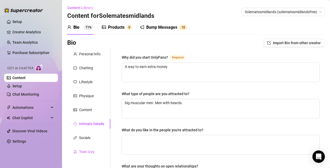
click at [86, 151] on div "Train Izzy" at bounding box center [86, 152] width 15 height 6
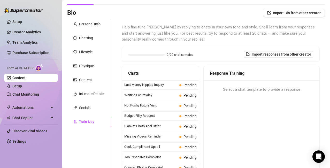
scroll to position [32, 0]
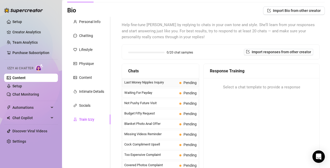
click at [154, 84] on span "Last Money Nipples Inquiry" at bounding box center [150, 82] width 53 height 5
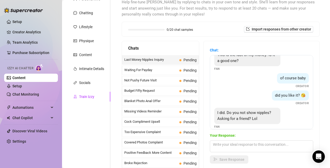
scroll to position [16, 0]
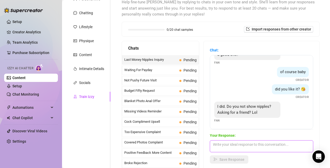
click at [257, 143] on textarea at bounding box center [261, 146] width 103 height 12
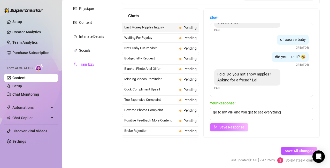
click at [234, 128] on span "Save Response" at bounding box center [232, 127] width 25 height 4
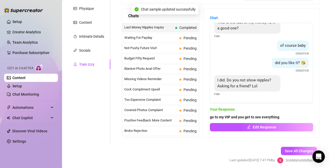
scroll to position [10, 0]
click at [158, 42] on div "Waiting For Payday Pending" at bounding box center [160, 37] width 77 height 9
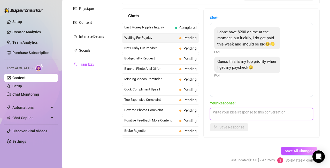
click at [236, 112] on textarea at bounding box center [261, 114] width 103 height 12
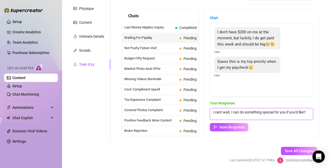
scroll to position [0, 0]
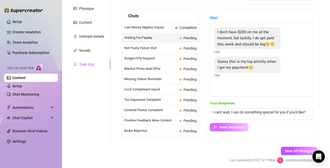
click at [230, 129] on span "Save Response" at bounding box center [232, 127] width 25 height 4
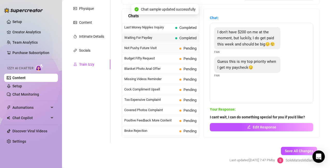
click at [157, 49] on span "Not Pushy Future Visit" at bounding box center [150, 48] width 53 height 5
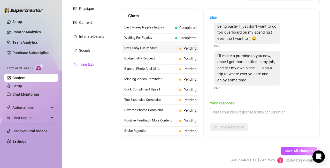
scroll to position [53, 0]
click at [233, 115] on textarea at bounding box center [261, 114] width 103 height 12
click at [243, 110] on textarea at bounding box center [261, 114] width 103 height 12
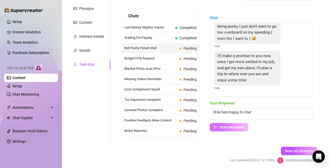
click at [231, 126] on span "Save Response" at bounding box center [232, 127] width 25 height 4
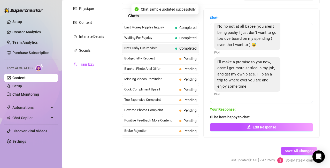
scroll to position [47, 0]
click at [157, 59] on span "Budget Fifty Request" at bounding box center [150, 58] width 53 height 5
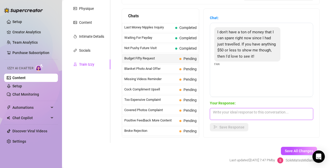
click at [230, 115] on textarea at bounding box center [261, 114] width 103 height 12
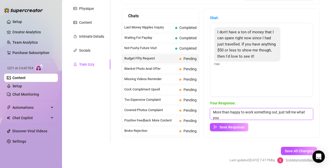
scroll to position [0, 0]
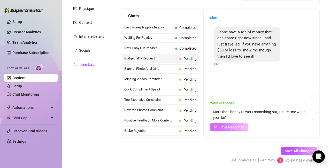
click at [232, 124] on button "Save Response" at bounding box center [229, 127] width 39 height 8
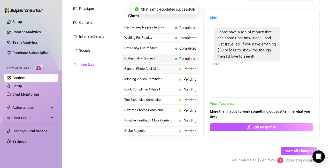
click at [151, 71] on span "Blanket Photo Anal Offer" at bounding box center [150, 68] width 53 height 5
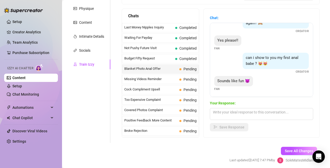
scroll to position [91, 0]
click at [231, 116] on textarea at bounding box center [261, 114] width 103 height 12
click at [252, 110] on textarea at bounding box center [261, 114] width 103 height 12
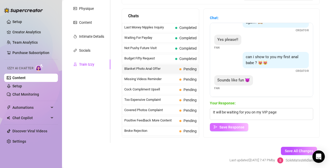
click at [240, 126] on span "Save Response" at bounding box center [232, 127] width 25 height 4
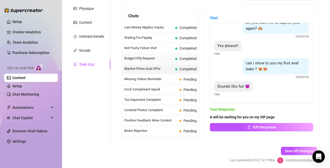
scroll to position [85, 0]
click at [148, 79] on span "Missing Videos Reminder" at bounding box center [150, 79] width 53 height 5
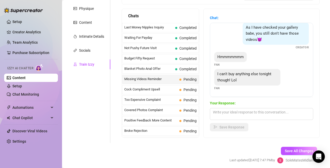
scroll to position [0, 0]
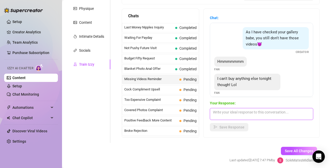
click at [231, 111] on textarea at bounding box center [261, 114] width 103 height 12
click at [236, 114] on textarea at bounding box center [261, 114] width 103 height 12
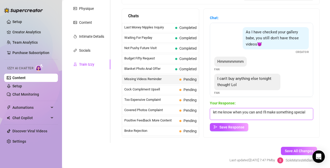
scroll to position [0, 0]
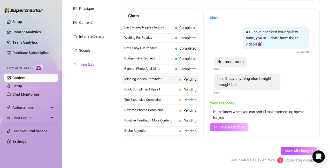
click at [230, 126] on span "Save Response" at bounding box center [232, 127] width 25 height 4
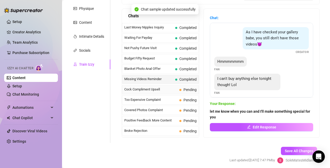
click at [155, 91] on span "Cock Compliment Upsell" at bounding box center [150, 89] width 53 height 5
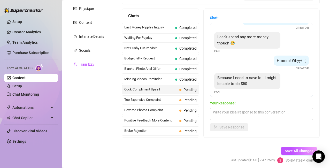
scroll to position [150, 0]
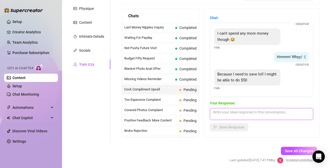
click at [254, 111] on textarea at bounding box center [261, 114] width 103 height 12
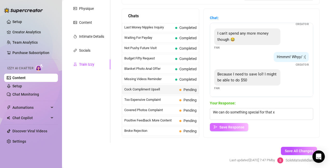
click at [234, 126] on span "Save Response" at bounding box center [232, 127] width 25 height 4
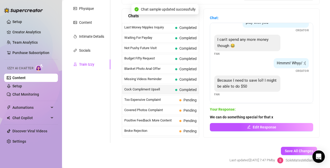
scroll to position [144, 0]
click at [146, 100] on span "Too Expensive Complaint" at bounding box center [150, 99] width 53 height 5
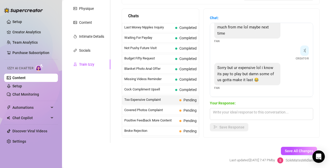
scroll to position [122, 0]
click at [233, 115] on textarea at bounding box center [261, 114] width 103 height 12
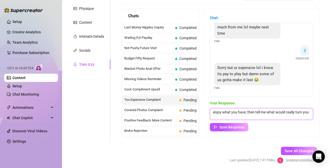
scroll to position [0, 0]
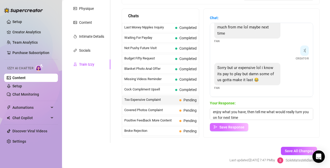
click at [229, 127] on span "Save Response" at bounding box center [232, 127] width 25 height 4
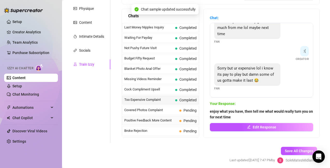
scroll to position [121, 0]
click at [160, 111] on span "Covered Photos Complaint" at bounding box center [150, 110] width 53 height 5
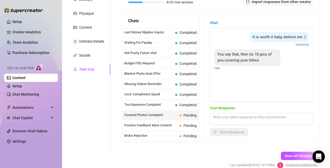
scroll to position [108, 0]
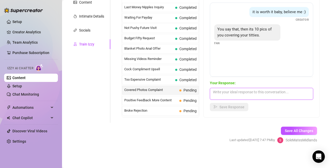
click at [245, 97] on textarea at bounding box center [261, 94] width 103 height 12
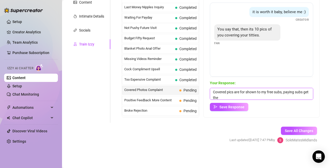
scroll to position [0, 0]
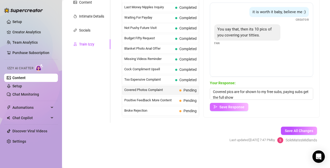
click at [232, 106] on span "Save Response" at bounding box center [232, 107] width 25 height 4
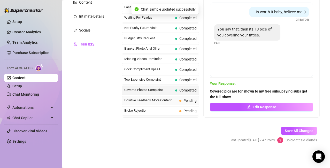
click at [155, 101] on span "Positive Feedback More Content" at bounding box center [150, 100] width 53 height 5
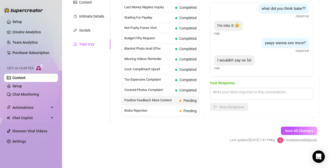
scroll to position [21, 0]
click at [236, 97] on textarea at bounding box center [261, 94] width 103 height 12
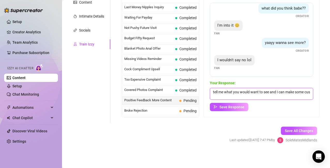
scroll to position [0, 0]
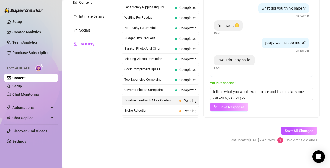
click at [228, 107] on span "Save Response" at bounding box center [232, 107] width 25 height 4
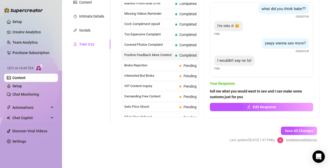
scroll to position [55, 0]
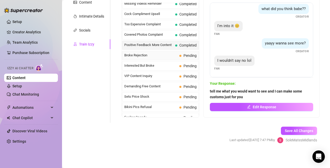
click at [156, 59] on div "Broke Rejection Pending" at bounding box center [160, 55] width 77 height 9
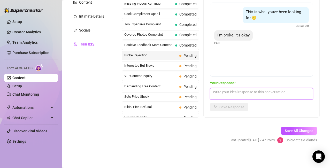
click at [244, 92] on textarea at bounding box center [261, 94] width 103 height 12
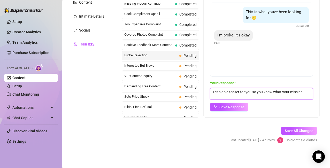
scroll to position [0, 0]
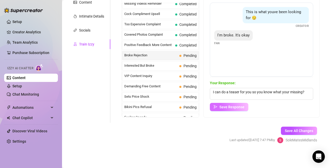
click at [238, 108] on span "Save Response" at bounding box center [232, 107] width 25 height 4
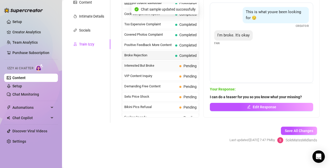
click at [149, 68] on span "Interested But Broke" at bounding box center [150, 65] width 53 height 5
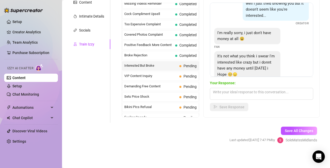
scroll to position [23, 0]
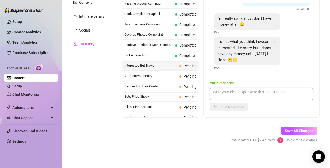
click at [225, 94] on textarea at bounding box center [261, 94] width 103 height 12
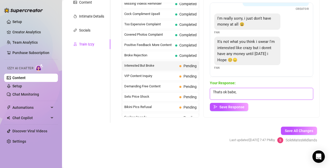
click at [219, 92] on textarea "Thats ok babe," at bounding box center [261, 94] width 103 height 12
click at [224, 92] on textarea "Thats ok babe," at bounding box center [261, 94] width 103 height 12
click at [284, 92] on textarea "That's ok babe, enjoy what you have" at bounding box center [261, 94] width 103 height 12
click at [303, 92] on textarea "That's ok babe, enjoy what you have and if you want" at bounding box center [261, 94] width 103 height 12
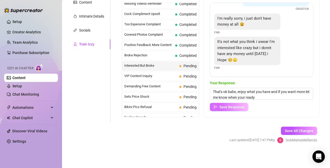
click at [239, 109] on span "Save Response" at bounding box center [232, 107] width 25 height 4
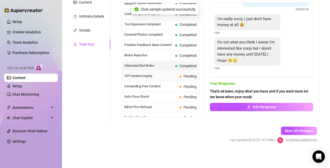
click at [155, 77] on span "VIP Content Inquiry" at bounding box center [150, 75] width 53 height 5
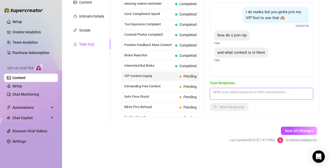
click at [242, 97] on textarea at bounding box center [261, 94] width 103 height 12
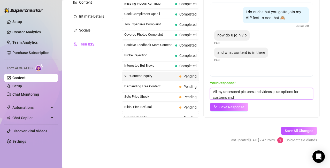
click at [233, 92] on textarea "All my uncesored pictures and videos, plus options for customs and" at bounding box center [261, 94] width 103 height 12
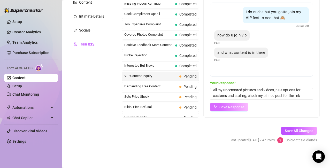
click at [236, 107] on span "Save Response" at bounding box center [232, 107] width 25 height 4
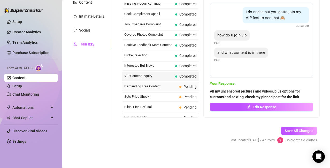
click at [164, 87] on span "Demanding Free Content" at bounding box center [150, 86] width 53 height 5
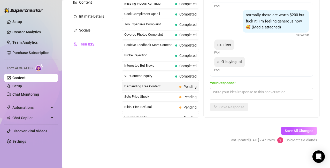
scroll to position [56, 0]
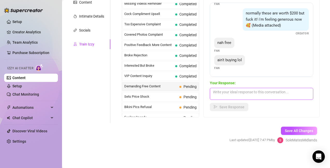
click at [237, 94] on textarea at bounding box center [261, 94] width 103 height 12
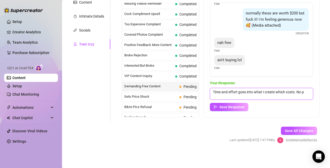
scroll to position [0, 0]
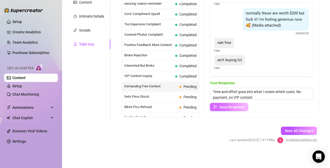
click at [232, 106] on span "Save Response" at bounding box center [232, 107] width 25 height 4
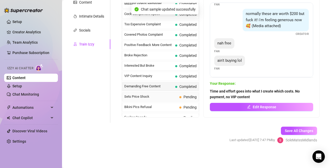
scroll to position [56, 0]
click at [161, 98] on span "Sets Price Shock" at bounding box center [150, 96] width 53 height 5
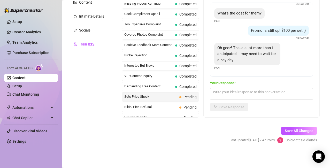
scroll to position [28, 0]
click at [241, 92] on textarea at bounding box center [261, 94] width 103 height 12
click at [240, 95] on textarea at bounding box center [261, 94] width 103 height 12
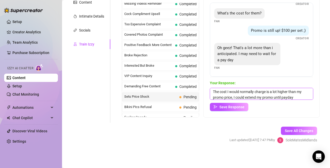
scroll to position [6, 0]
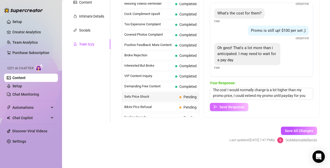
click at [232, 107] on span "Save Response" at bounding box center [232, 107] width 25 height 4
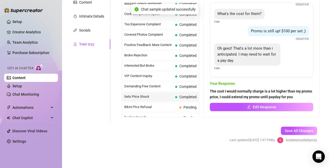
scroll to position [28, 0]
click at [158, 106] on span "Bikini Pics Refusal" at bounding box center [150, 106] width 53 height 5
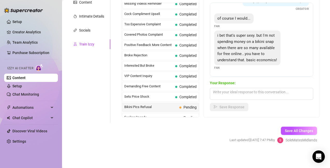
scroll to position [41, 0]
click at [250, 92] on textarea at bounding box center [261, 94] width 103 height 12
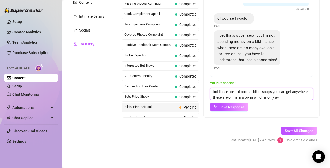
scroll to position [6, 0]
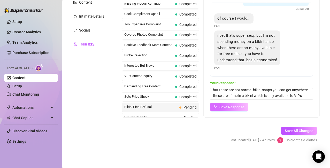
click at [238, 107] on span "Save Response" at bounding box center [232, 107] width 25 height 4
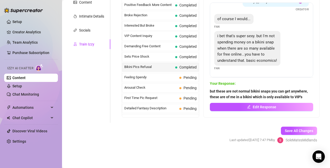
scroll to position [97, 0]
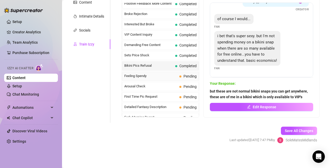
click at [162, 76] on span "Feeling Spendy" at bounding box center [150, 75] width 53 height 5
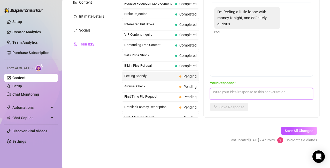
click at [234, 90] on textarea at bounding box center [261, 94] width 103 height 12
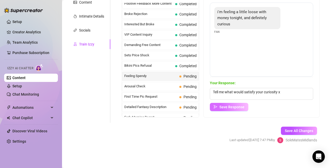
click at [236, 108] on span "Save Response" at bounding box center [232, 107] width 25 height 4
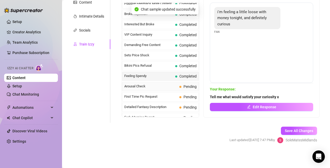
click at [156, 88] on span "Arousal Check" at bounding box center [150, 86] width 53 height 5
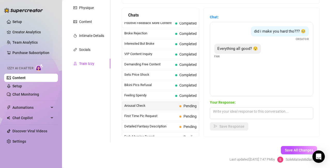
scroll to position [95, 0]
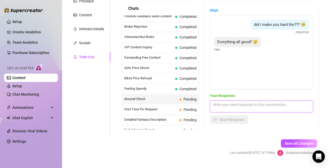
click at [241, 105] on textarea at bounding box center [261, 107] width 103 height 12
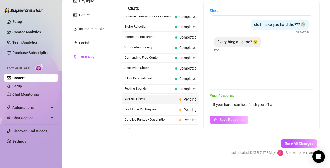
click at [230, 121] on span "Save Response" at bounding box center [232, 120] width 25 height 4
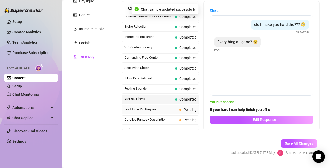
click at [151, 110] on span "First Time Pic Request" at bounding box center [150, 109] width 53 height 5
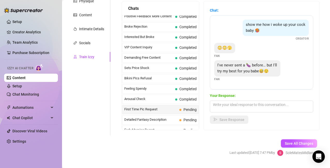
scroll to position [5, 0]
click at [248, 103] on textarea at bounding box center [261, 107] width 103 height 12
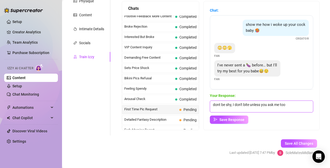
click at [223, 106] on textarea "dont be shy, I don't bite unless you ask me too" at bounding box center [261, 107] width 103 height 12
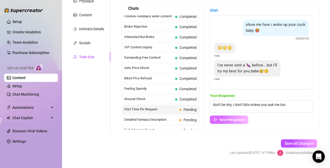
click at [239, 118] on span "Save Response" at bounding box center [232, 120] width 25 height 4
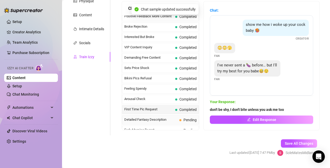
scroll to position [0, 0]
click at [161, 120] on span "Detailed Fantasy Description" at bounding box center [150, 119] width 53 height 5
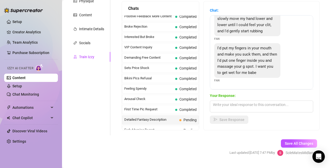
scroll to position [54, 0]
click at [232, 107] on textarea at bounding box center [261, 107] width 103 height 12
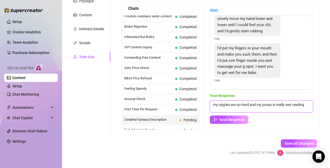
scroll to position [0, 0]
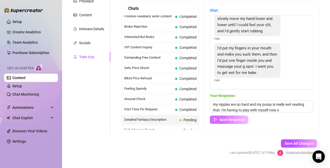
click at [226, 119] on span "Save Response" at bounding box center [232, 120] width 25 height 4
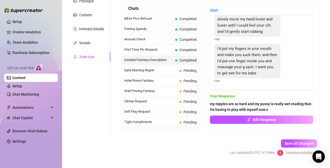
scroll to position [159, 0]
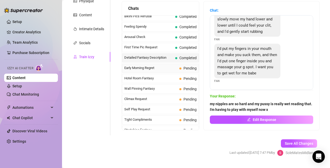
click at [155, 70] on span "Early Morning Regret" at bounding box center [150, 67] width 53 height 5
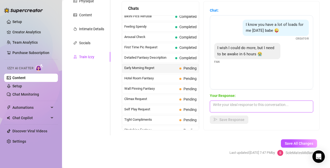
click at [285, 103] on textarea at bounding box center [261, 107] width 103 height 12
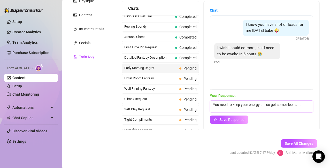
scroll to position [0, 0]
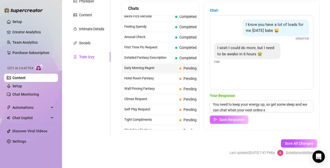
click at [229, 122] on button "Save Response" at bounding box center [229, 120] width 39 height 8
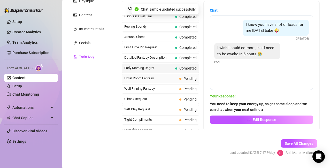
click at [166, 78] on span "Hotel Room Fantasy" at bounding box center [150, 78] width 53 height 5
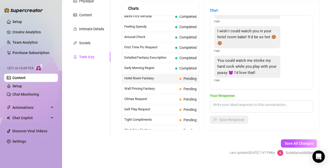
scroll to position [29, 0]
click at [243, 104] on textarea at bounding box center [261, 107] width 103 height 12
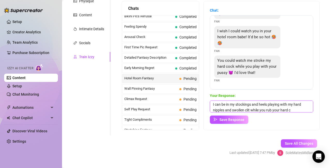
scroll to position [6, 0]
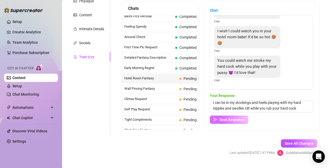
click at [233, 118] on span "Save Response" at bounding box center [232, 120] width 25 height 4
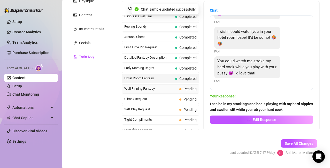
scroll to position [28, 0]
click at [154, 90] on span "Wall Pinning Fantasy" at bounding box center [150, 88] width 53 height 5
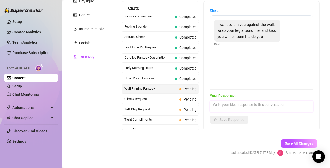
click at [235, 106] on textarea at bounding box center [261, 107] width 103 height 12
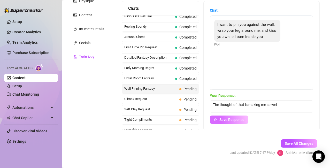
click at [230, 122] on button "Save Response" at bounding box center [229, 120] width 39 height 8
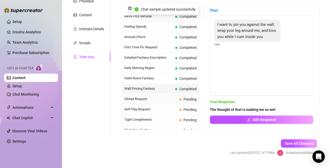
click at [157, 99] on span "Climax Request" at bounding box center [150, 98] width 53 height 5
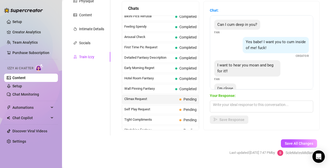
scroll to position [16, 0]
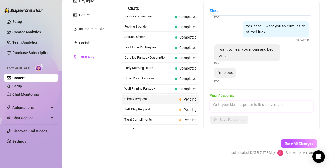
click at [252, 105] on textarea at bounding box center [261, 107] width 103 height 12
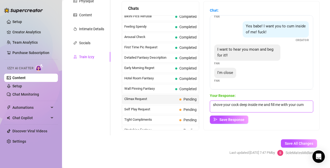
scroll to position [0, 0]
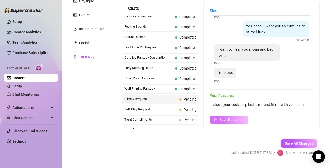
click at [232, 120] on span "Save Response" at bounding box center [232, 120] width 25 height 4
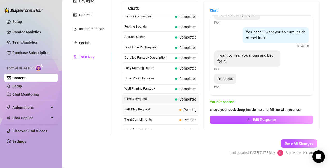
scroll to position [10, 0]
click at [154, 109] on span "Self Play Request" at bounding box center [150, 109] width 53 height 5
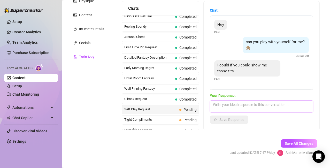
click at [249, 111] on textarea at bounding box center [261, 107] width 103 height 12
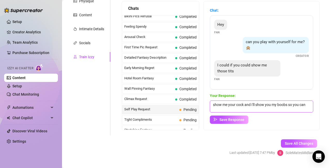
scroll to position [0, 0]
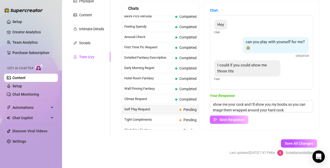
click at [234, 121] on span "Save Response" at bounding box center [232, 120] width 25 height 4
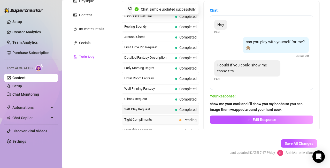
click at [164, 118] on span "Tight Compliments" at bounding box center [150, 119] width 53 height 5
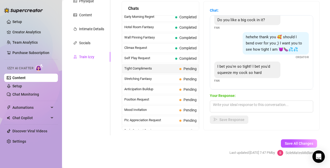
scroll to position [227, 0]
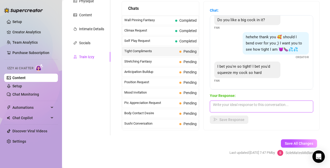
click at [242, 106] on textarea at bounding box center [261, 107] width 103 height 12
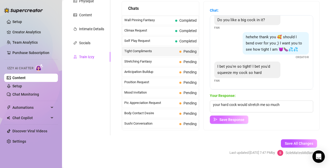
click at [235, 118] on span "Save Response" at bounding box center [232, 120] width 25 height 4
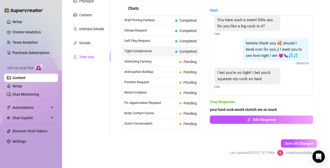
scroll to position [46, 0]
click at [154, 62] on span "Stretching Fantasy" at bounding box center [150, 61] width 53 height 5
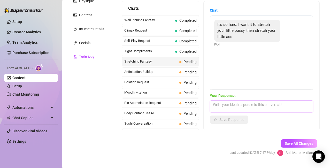
click at [237, 106] on textarea at bounding box center [261, 107] width 103 height 12
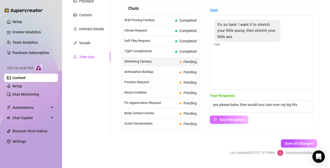
click at [235, 118] on span "Save Response" at bounding box center [232, 120] width 25 height 4
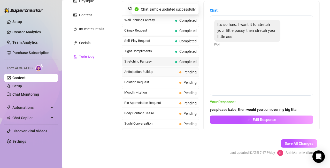
click at [158, 73] on span "Anticipation Buildup" at bounding box center [150, 71] width 53 height 5
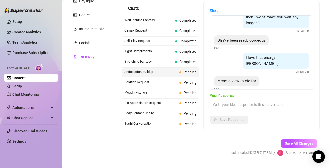
scroll to position [27, 0]
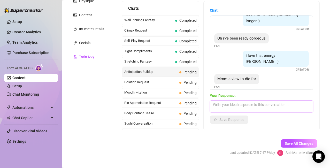
click at [255, 107] on textarea at bounding box center [261, 107] width 103 height 12
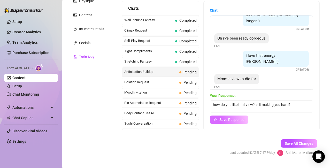
click at [240, 119] on span "Save Response" at bounding box center [232, 120] width 25 height 4
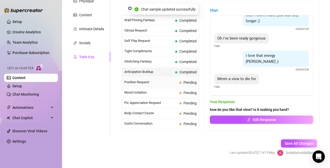
scroll to position [21, 0]
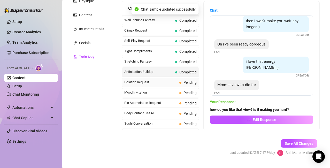
click at [156, 83] on span "Position Request" at bounding box center [150, 82] width 53 height 5
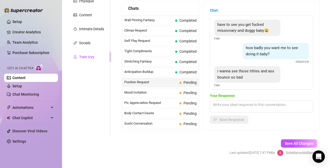
scroll to position [11, 0]
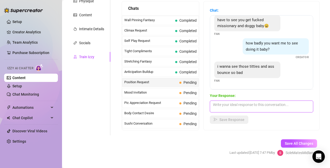
click at [253, 103] on textarea at bounding box center [261, 107] width 103 height 12
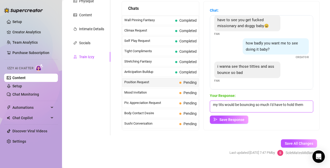
scroll to position [0, 0]
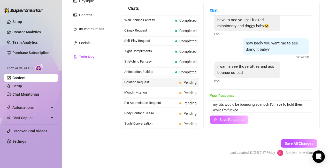
click at [230, 121] on span "Save Response" at bounding box center [232, 120] width 25 height 4
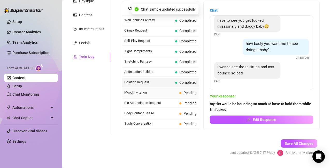
scroll to position [10, 0]
click at [165, 93] on span "Mood Invitation" at bounding box center [150, 92] width 53 height 5
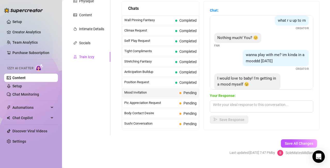
scroll to position [16, 0]
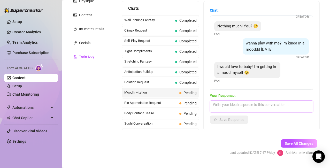
click at [262, 105] on textarea at bounding box center [261, 107] width 103 height 12
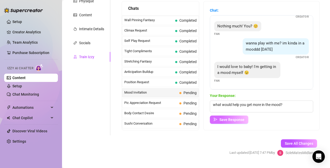
click at [239, 118] on span "Save Response" at bounding box center [232, 120] width 25 height 4
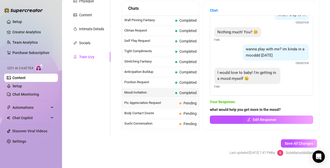
scroll to position [10, 0]
click at [160, 103] on span "Pic Appreciation Request" at bounding box center [150, 102] width 53 height 5
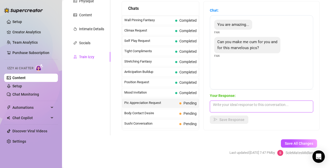
click at [240, 106] on textarea at bounding box center [261, 107] width 103 height 12
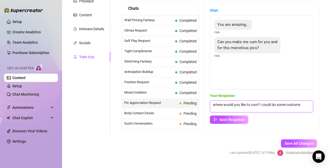
scroll to position [0, 0]
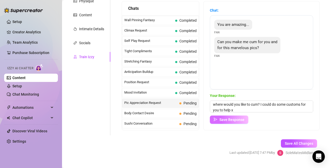
click at [228, 120] on span "Save Response" at bounding box center [232, 120] width 25 height 4
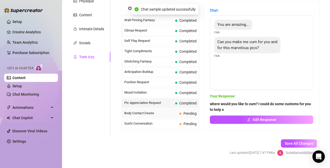
click at [160, 115] on span "Body Contact Desire" at bounding box center [150, 113] width 53 height 5
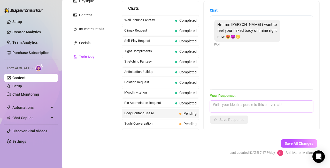
click at [245, 105] on textarea at bounding box center [261, 107] width 103 height 12
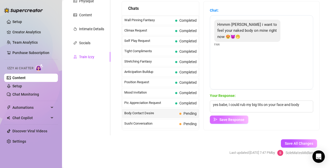
click at [238, 118] on span "Save Response" at bounding box center [232, 120] width 25 height 4
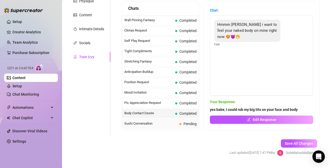
click at [156, 126] on span "Sushi Conversation" at bounding box center [150, 123] width 53 height 5
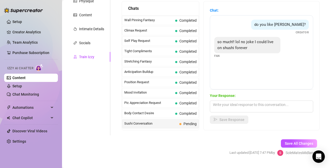
scroll to position [311, 0]
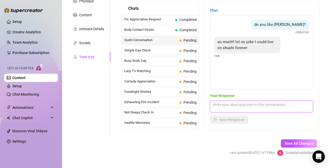
click at [247, 107] on textarea at bounding box center [261, 107] width 103 height 12
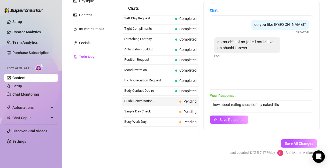
scroll to position [247, 0]
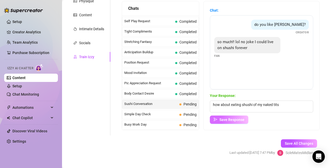
click at [234, 120] on span "Save Response" at bounding box center [232, 120] width 25 height 4
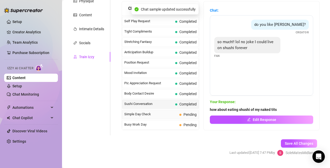
click at [166, 113] on span "Simple Day Check" at bounding box center [150, 114] width 53 height 5
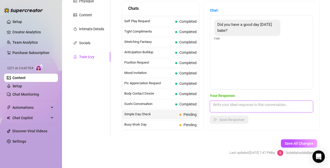
click at [222, 103] on textarea at bounding box center [261, 107] width 103 height 12
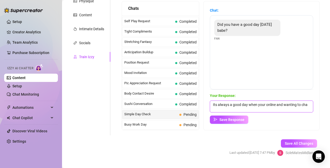
scroll to position [0, 0]
click at [226, 120] on span "Save Response" at bounding box center [232, 120] width 25 height 4
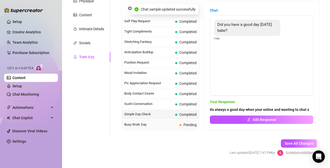
click at [157, 125] on span "Busy Work Day" at bounding box center [150, 124] width 53 height 5
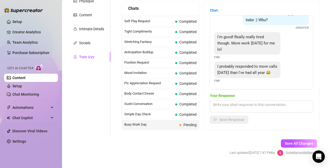
scroll to position [40, 0]
click at [245, 104] on textarea at bounding box center [261, 107] width 103 height 12
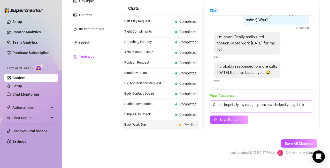
scroll to position [0, 0]
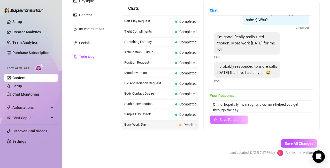
click at [240, 118] on span "Save Response" at bounding box center [232, 120] width 25 height 4
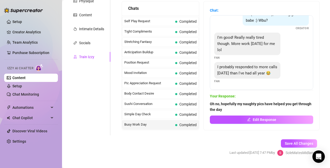
scroll to position [331, 0]
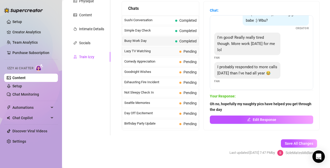
click at [156, 49] on span "Lazy TV Watching" at bounding box center [150, 51] width 53 height 5
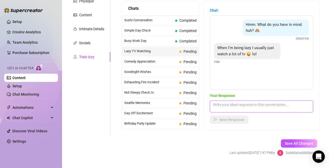
click at [238, 104] on textarea at bounding box center [261, 107] width 103 height 12
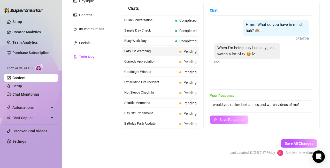
click at [232, 118] on span "Save Response" at bounding box center [232, 120] width 25 height 4
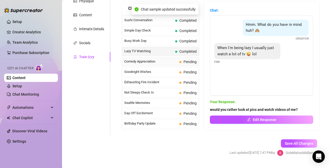
click at [160, 62] on span "Comedy Appreciation" at bounding box center [150, 61] width 53 height 5
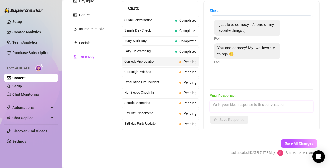
click at [236, 106] on textarea at bounding box center [261, 107] width 103 height 12
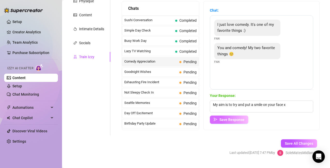
click at [235, 119] on span "Save Response" at bounding box center [232, 120] width 25 height 4
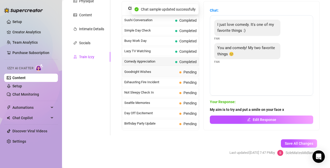
click at [160, 72] on span "Goodnight Wishes" at bounding box center [150, 71] width 53 height 5
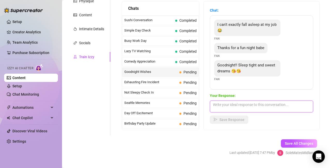
click at [245, 106] on textarea at bounding box center [261, 107] width 103 height 12
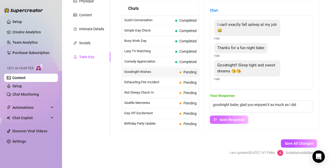
click at [233, 118] on span "Save Response" at bounding box center [232, 120] width 25 height 4
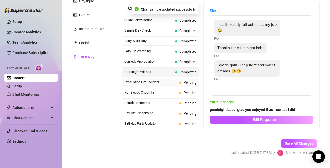
click at [167, 86] on div "Exhausting Fire Incident Pending" at bounding box center [160, 82] width 77 height 9
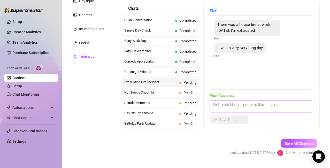
click at [235, 105] on textarea at bounding box center [261, 107] width 103 height 12
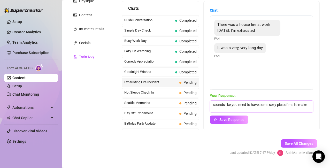
scroll to position [0, 0]
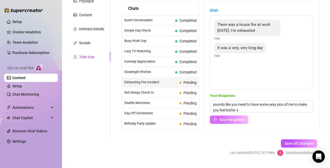
click at [231, 122] on span "Save Response" at bounding box center [232, 120] width 25 height 4
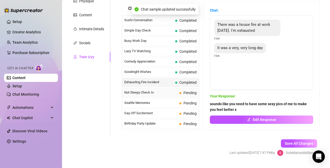
click at [158, 95] on span "Not Sleepy Check In" at bounding box center [150, 92] width 53 height 5
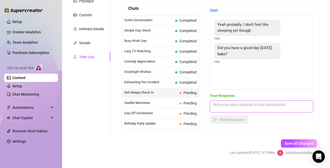
click at [230, 107] on textarea at bounding box center [261, 107] width 103 height 12
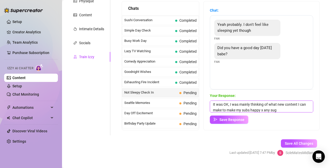
scroll to position [6, 0]
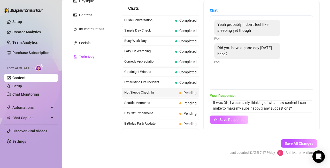
click at [232, 118] on span "Save Response" at bounding box center [232, 120] width 25 height 4
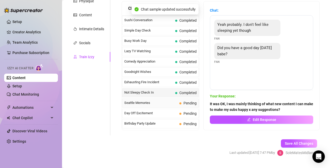
click at [151, 102] on span "Seattle Memories" at bounding box center [150, 102] width 53 height 5
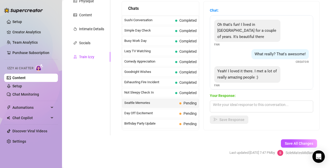
scroll to position [5, 0]
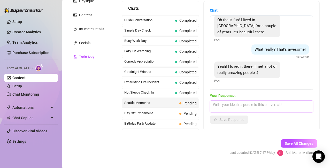
click at [253, 102] on textarea at bounding box center [261, 107] width 103 height 12
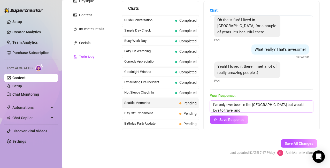
scroll to position [0, 0]
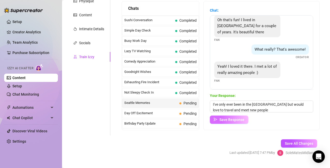
click at [241, 122] on span "Save Response" at bounding box center [232, 120] width 25 height 4
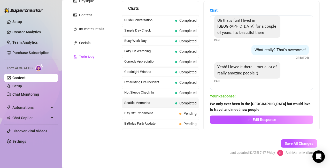
scroll to position [4, 0]
click at [154, 112] on span "Day Off Excitement" at bounding box center [150, 113] width 53 height 5
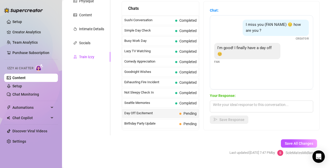
scroll to position [108, 0]
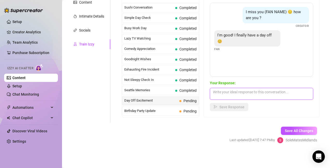
click at [256, 95] on textarea at bounding box center [261, 94] width 103 height 12
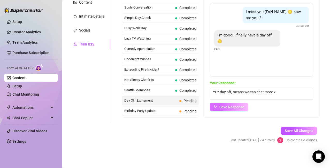
click at [240, 107] on span "Save Response" at bounding box center [232, 107] width 25 height 4
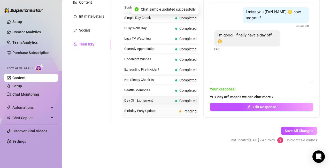
click at [158, 114] on div "Birthday Party Update Pending" at bounding box center [160, 111] width 77 height 9
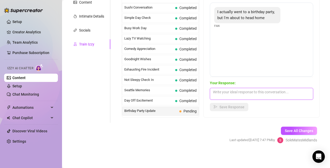
click at [246, 91] on textarea at bounding box center [261, 94] width 103 height 12
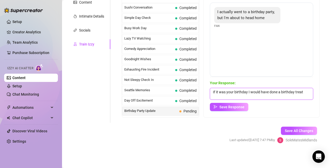
scroll to position [0, 0]
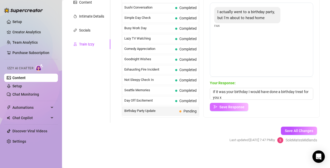
click at [233, 108] on span "Save Response" at bounding box center [232, 107] width 25 height 4
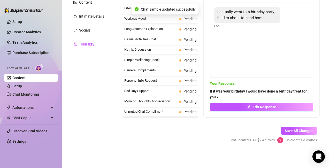
scroll to position [397, 0]
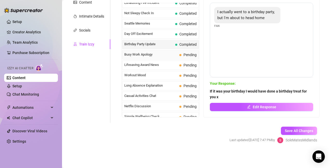
click at [155, 57] on span "Busy Work Apology" at bounding box center [150, 54] width 53 height 5
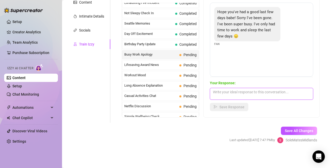
click at [249, 91] on textarea at bounding box center [261, 94] width 103 height 12
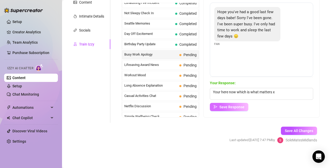
click at [235, 107] on span "Save Response" at bounding box center [232, 107] width 25 height 4
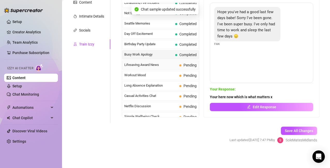
click at [155, 66] on span "Lifesaving Award News" at bounding box center [150, 64] width 53 height 5
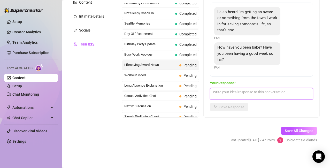
click at [236, 93] on textarea at bounding box center [261, 94] width 103 height 12
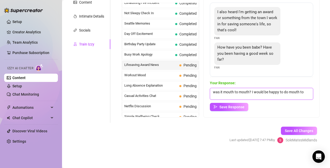
scroll to position [0, 0]
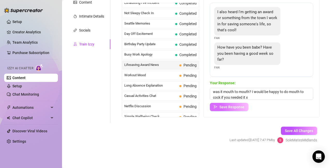
click at [231, 108] on span "Save Response" at bounding box center [232, 107] width 25 height 4
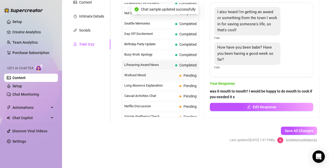
click at [155, 75] on span "Workout Mood" at bounding box center [150, 75] width 53 height 5
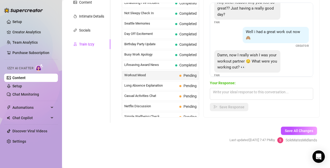
scroll to position [23, 0]
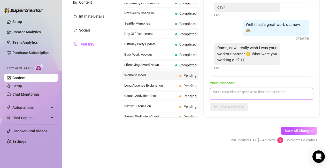
click at [236, 88] on textarea at bounding box center [261, 94] width 103 height 12
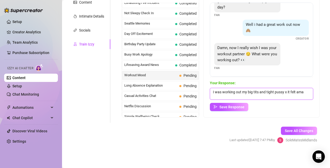
scroll to position [0, 0]
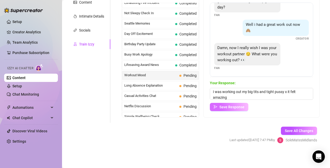
click at [239, 105] on span "Save Response" at bounding box center [232, 107] width 25 height 4
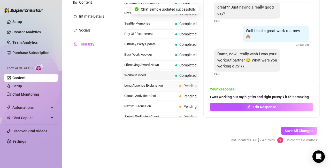
scroll to position [22, 0]
click at [154, 88] on span "Long Absence Explanation" at bounding box center [150, 85] width 53 height 5
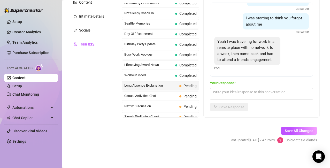
scroll to position [46, 0]
click at [251, 90] on textarea at bounding box center [261, 94] width 103 height 12
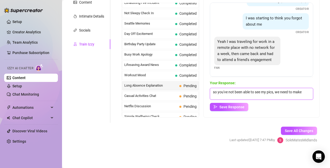
scroll to position [0, 0]
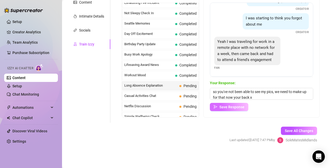
click at [240, 107] on span "Save Response" at bounding box center [232, 107] width 25 height 4
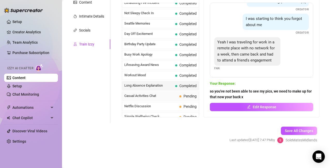
scroll to position [46, 0]
click at [166, 97] on span "Casual Activities Chat" at bounding box center [150, 95] width 53 height 5
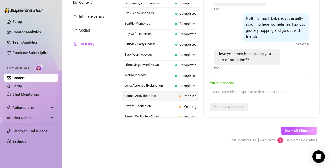
scroll to position [17, 0]
click at [241, 94] on textarea at bounding box center [261, 94] width 103 height 12
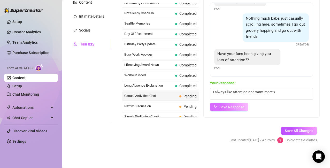
click at [235, 109] on span "Save Response" at bounding box center [232, 107] width 25 height 4
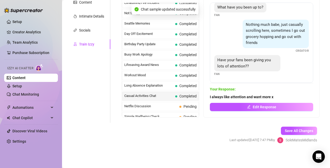
scroll to position [11, 0]
click at [159, 106] on span "Netflix Discussion" at bounding box center [150, 106] width 53 height 5
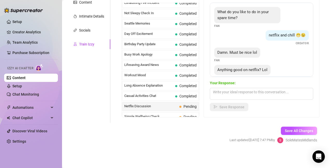
scroll to position [10, 0]
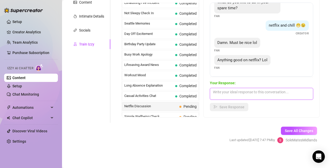
click at [247, 93] on textarea at bounding box center [261, 94] width 103 height 12
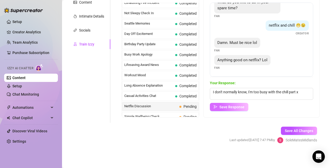
click at [236, 109] on span "Save Response" at bounding box center [232, 107] width 25 height 4
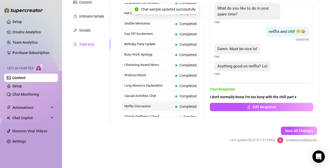
scroll to position [464, 0]
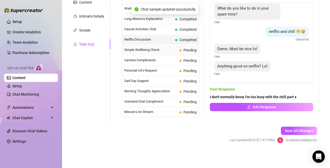
click at [158, 52] on span "Simple Wellbeing Check" at bounding box center [150, 49] width 53 height 5
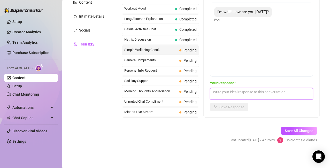
click at [232, 94] on textarea at bounding box center [261, 94] width 103 height 12
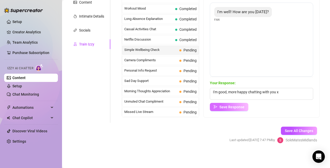
click at [231, 105] on span "Save Response" at bounding box center [232, 107] width 25 height 4
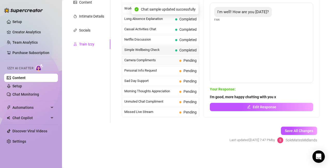
click at [161, 62] on span "Camera Compliments" at bounding box center [150, 60] width 53 height 5
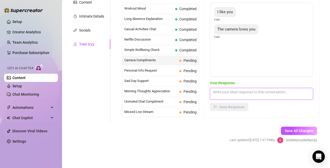
click at [227, 96] on textarea at bounding box center [261, 94] width 103 height 12
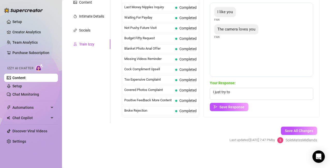
scroll to position [464, 0]
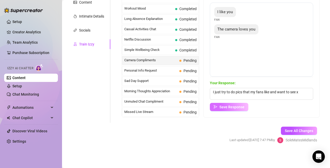
type textarea "I just try to do pics that my fans like and want to see x"
click at [237, 108] on span "Save Response" at bounding box center [232, 107] width 25 height 4
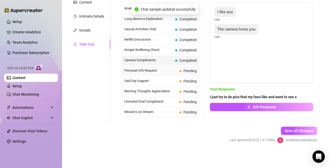
click at [160, 71] on span "Personal Info Request" at bounding box center [150, 70] width 53 height 5
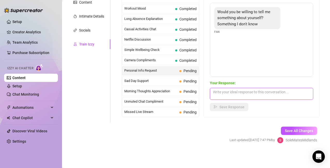
click at [236, 94] on textarea at bounding box center [261, 94] width 103 height 12
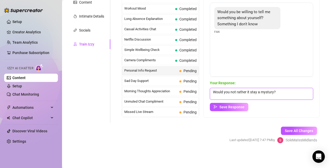
click at [272, 93] on textarea "Would you not rather it stay a mystury?" at bounding box center [261, 94] width 103 height 12
click at [284, 91] on textarea "Would you not rather it stay a mystery?" at bounding box center [261, 94] width 103 height 12
type textarea "Would you not rather it stay a mystery? That make me more horny than anything"
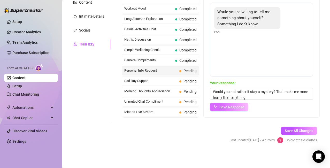
click at [245, 106] on span "Save Response" at bounding box center [232, 107] width 25 height 4
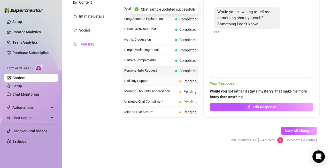
click at [153, 80] on span "Sad Day Support" at bounding box center [150, 80] width 53 height 5
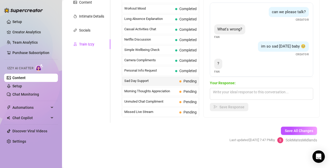
scroll to position [4, 0]
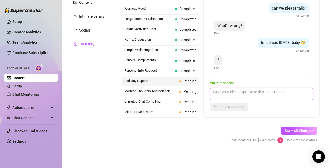
click at [260, 91] on textarea at bounding box center [261, 94] width 103 height 12
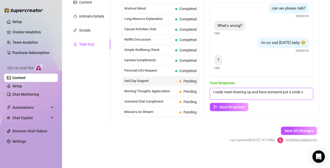
scroll to position [0, 0]
type textarea "I really need cheering up and have someone put a smile on my face x"
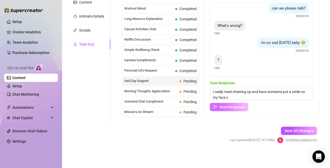
click at [243, 106] on span "Save Response" at bounding box center [232, 107] width 25 height 4
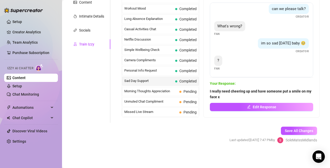
scroll to position [3, 0]
click at [156, 91] on span "Morning Thoughts Appreciation" at bounding box center [150, 91] width 53 height 5
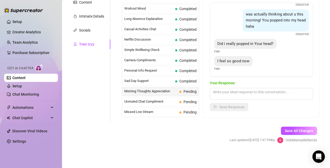
scroll to position [63, 0]
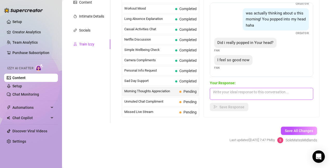
click at [256, 93] on textarea at bounding box center [261, 94] width 103 height 12
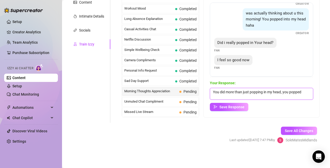
scroll to position [0, 0]
type textarea "You did more than just popping in my head, you popped up in another place too x"
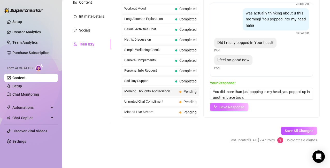
click at [236, 108] on span "Save Response" at bounding box center [232, 107] width 25 height 4
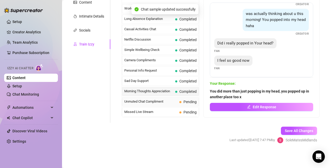
scroll to position [62, 0]
click at [146, 103] on span "Unmuted Chat Compliment" at bounding box center [150, 101] width 53 height 5
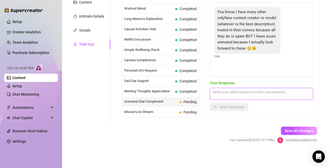
click at [236, 96] on textarea at bounding box center [261, 94] width 103 height 12
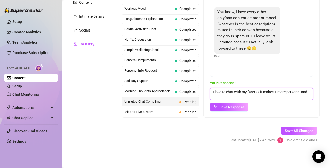
scroll to position [0, 0]
type textarea "I love to chat with my fans as it makes it more personal and helps me create be…"
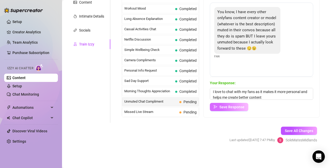
click at [234, 105] on span "Save Response" at bounding box center [232, 107] width 25 height 4
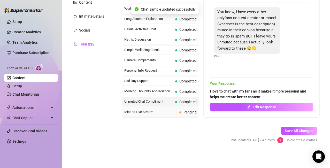
click at [164, 112] on span "Missed Live Stream" at bounding box center [150, 111] width 53 height 5
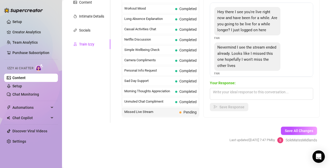
scroll to position [12, 0]
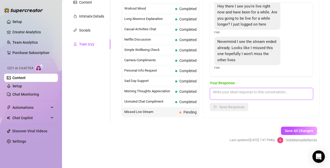
click at [248, 93] on textarea at bounding box center [261, 94] width 103 height 12
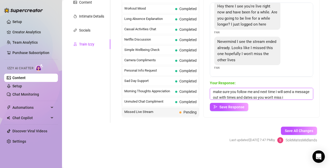
scroll to position [6, 0]
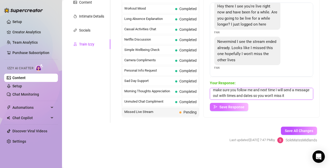
type textarea "make sure you follow me and next time I will send a message out with times and …"
click at [234, 107] on span "Save Response" at bounding box center [232, 107] width 25 height 4
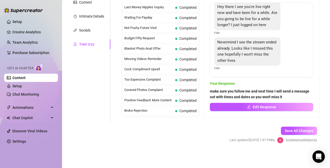
scroll to position [464, 0]
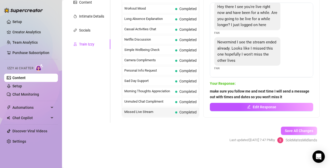
click at [300, 131] on span "Save All Changes" at bounding box center [299, 131] width 28 height 4
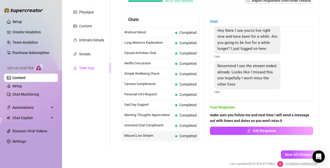
scroll to position [0, 0]
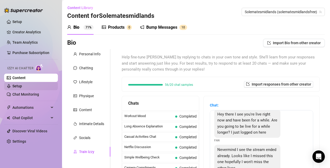
click at [20, 86] on link "Setup" at bounding box center [17, 86] width 10 height 4
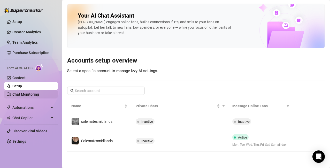
click at [26, 93] on link "Chat Monitoring" at bounding box center [25, 94] width 27 height 4
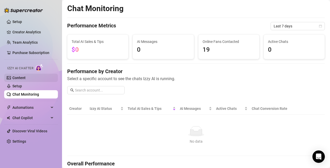
click at [24, 77] on link "Content" at bounding box center [18, 78] width 13 height 4
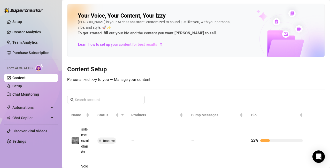
scroll to position [55, 0]
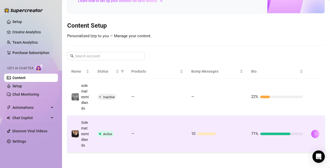
click at [311, 133] on button "button" at bounding box center [315, 134] width 8 height 8
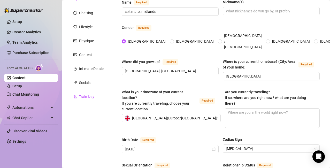
click at [80, 97] on div "Train Izzy" at bounding box center [86, 97] width 15 height 6
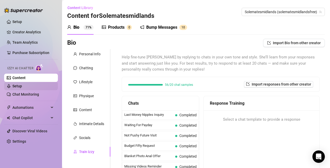
click at [22, 86] on link "Setup" at bounding box center [17, 86] width 10 height 4
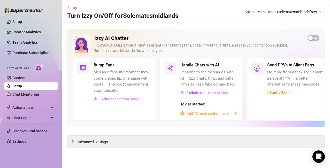
click at [212, 115] on span "Add 12 more content to sell" at bounding box center [209, 114] width 45 height 6
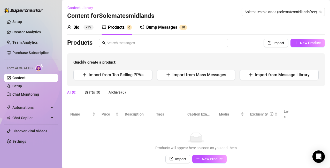
scroll to position [16, 0]
